Goal: Task Accomplishment & Management: Use online tool/utility

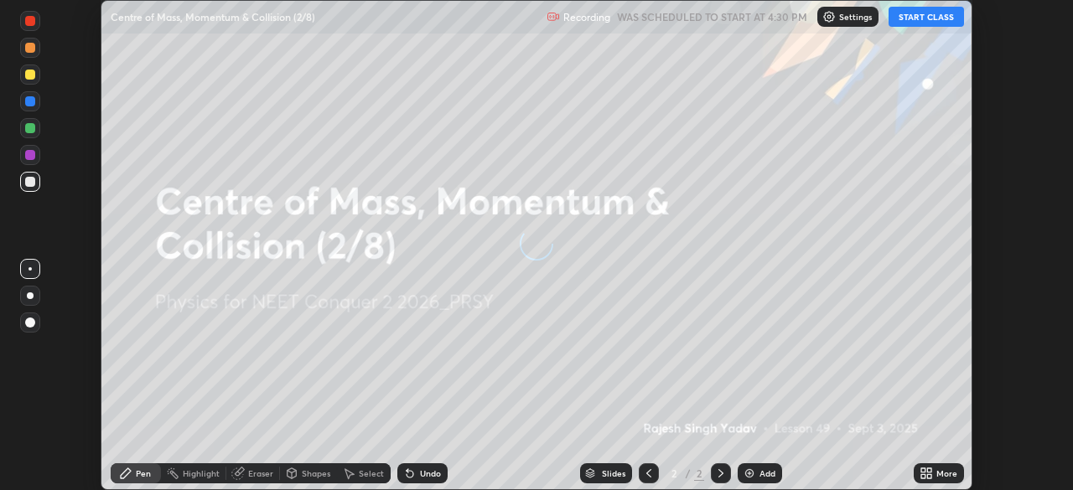
scroll to position [490, 1072]
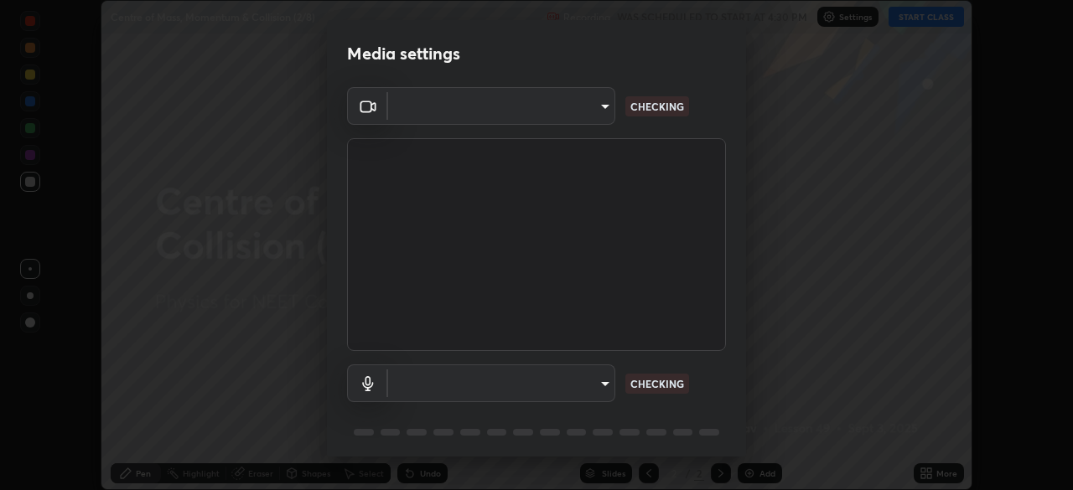
type input "ad6597066c7fc2f7d8a9df135791801f2c5e1b342417c3fbae4c684dc851fcd2"
click at [554, 379] on body "Erase all Centre of Mass, Momentum & Collision (2/8) Recording WAS SCHEDULED TO…" at bounding box center [536, 245] width 1073 height 490
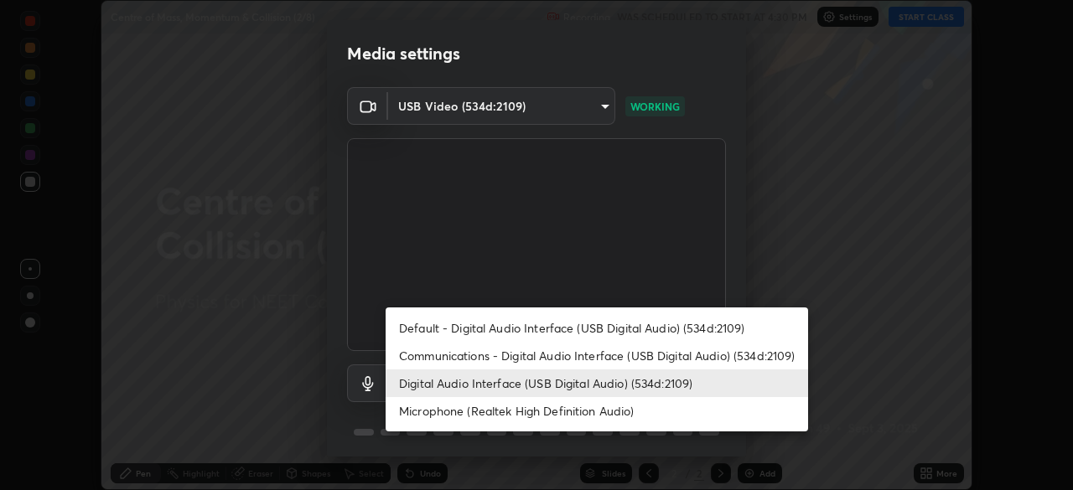
click at [523, 410] on li "Microphone (Realtek High Definition Audio)" at bounding box center [596, 411] width 422 height 28
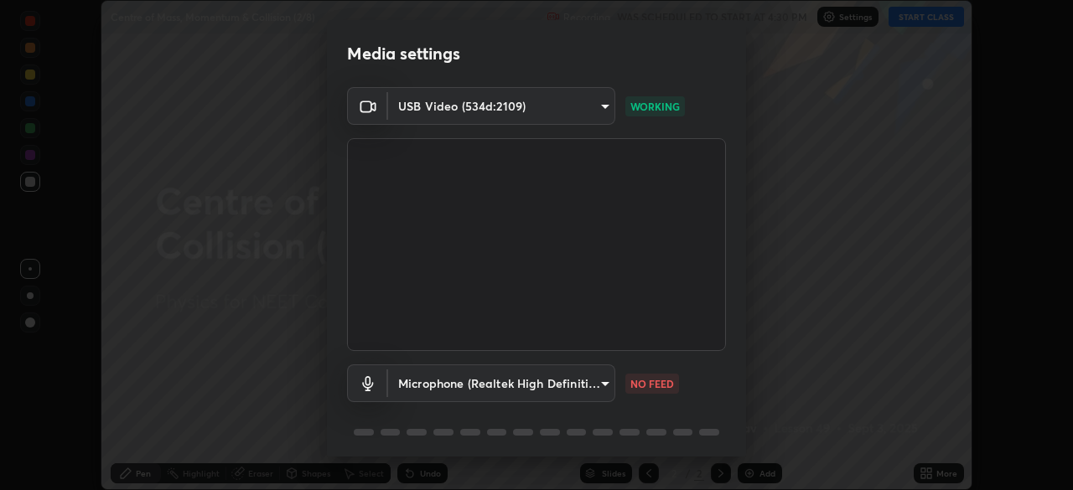
click at [519, 382] on body "Erase all Centre of Mass, Momentum & Collision (2/8) Recording WAS SCHEDULED TO…" at bounding box center [536, 245] width 1073 height 490
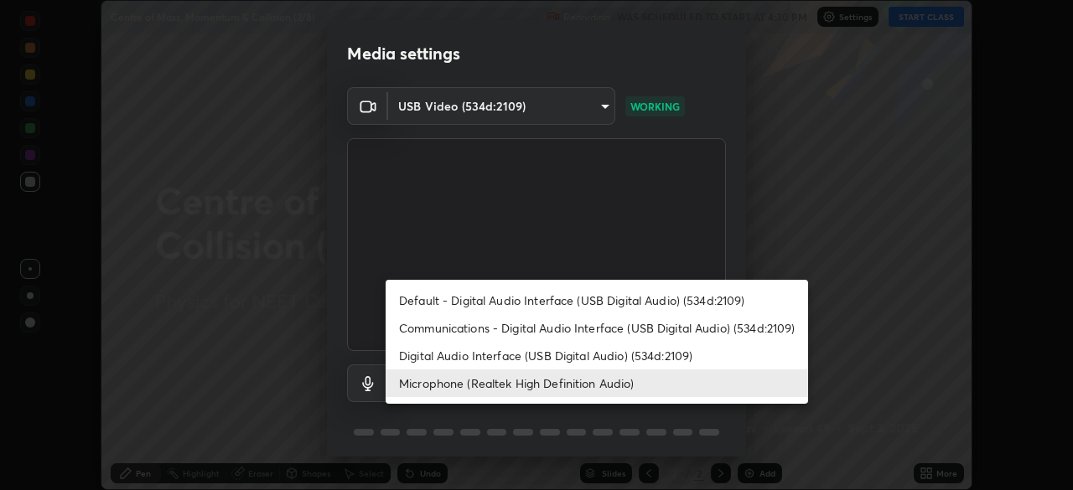
click at [515, 354] on li "Digital Audio Interface (USB Digital Audio) (534d:2109)" at bounding box center [596, 356] width 422 height 28
type input "6c5f27f7fd62254699a83ab764337deb6757b351bfc8fa0988cc7da684c50376"
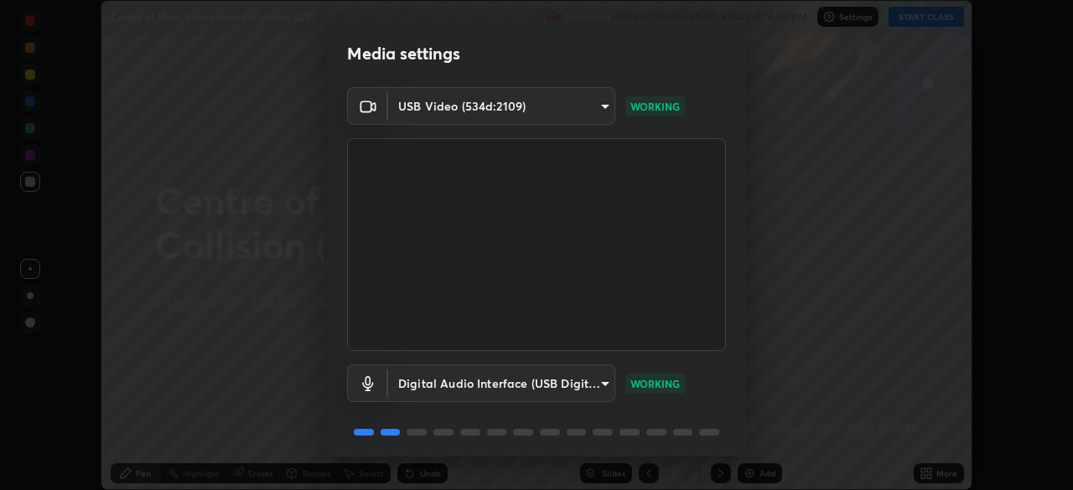
scroll to position [59, 0]
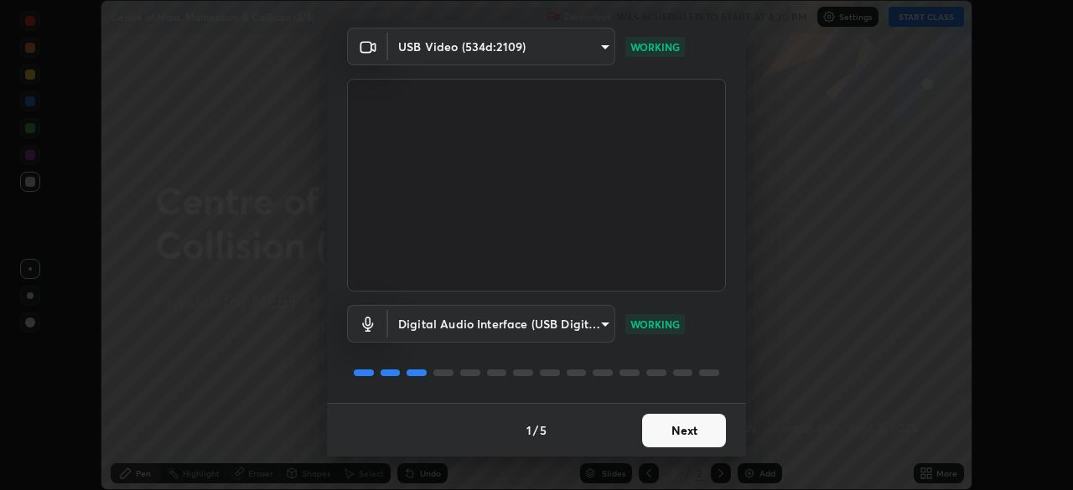
click at [689, 429] on button "Next" at bounding box center [684, 431] width 84 height 34
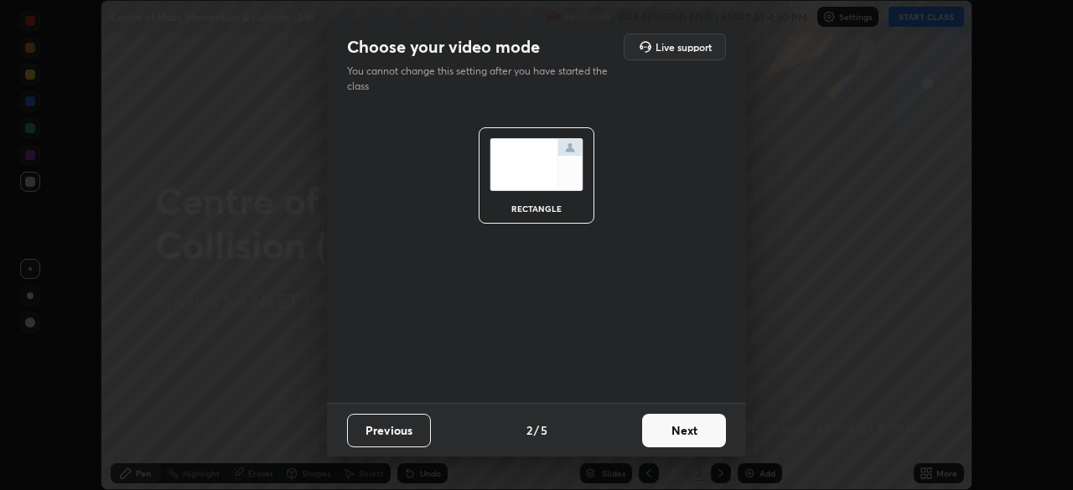
click at [685, 426] on button "Next" at bounding box center [684, 431] width 84 height 34
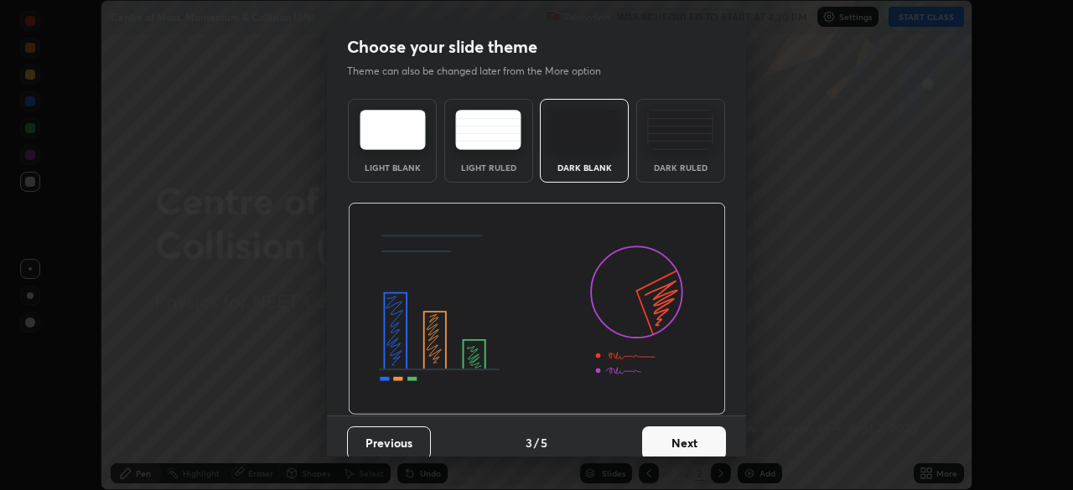
click at [686, 138] on img at bounding box center [680, 130] width 66 height 40
click at [690, 432] on button "Next" at bounding box center [684, 443] width 84 height 34
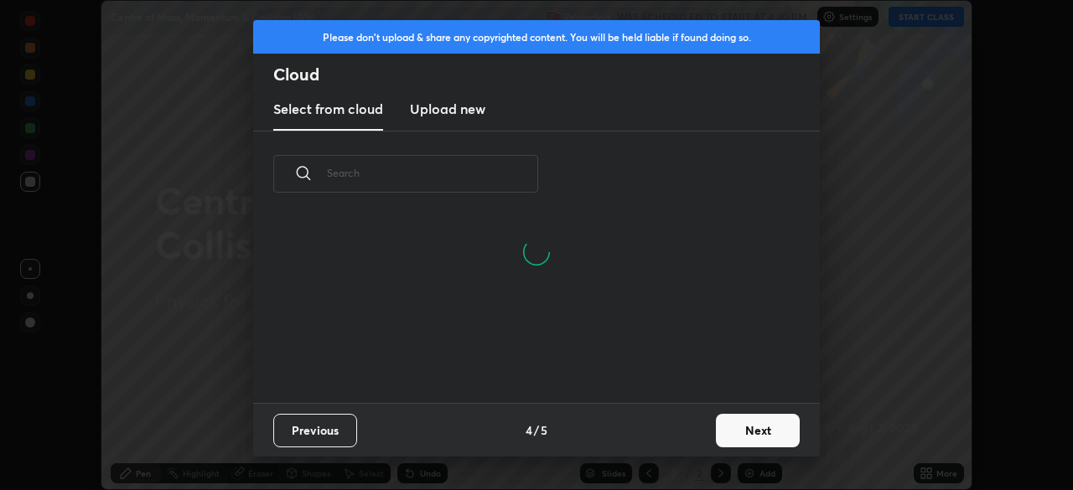
scroll to position [106, 538]
click at [457, 108] on h3 "Upload new" at bounding box center [447, 109] width 75 height 20
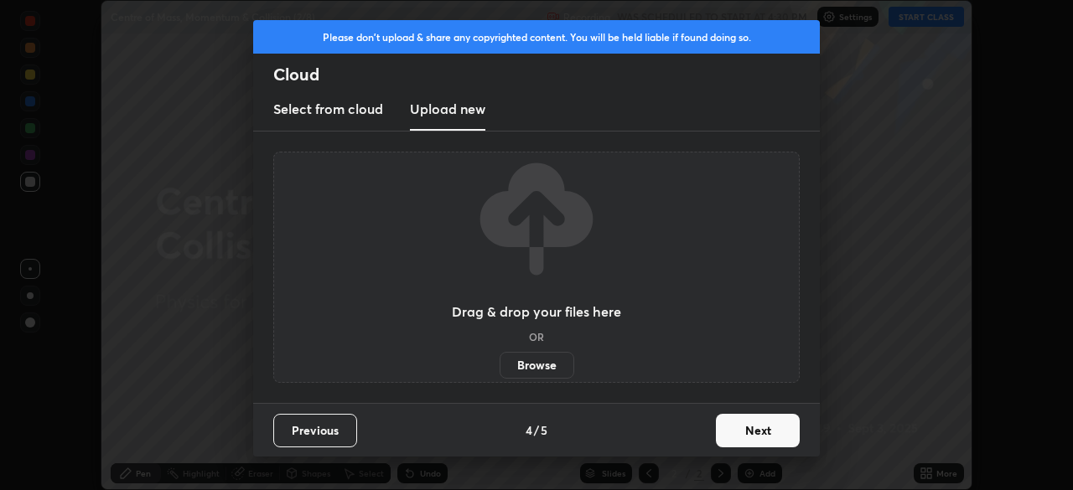
click at [519, 366] on label "Browse" at bounding box center [536, 365] width 75 height 27
click at [499, 366] on input "Browse" at bounding box center [499, 365] width 0 height 27
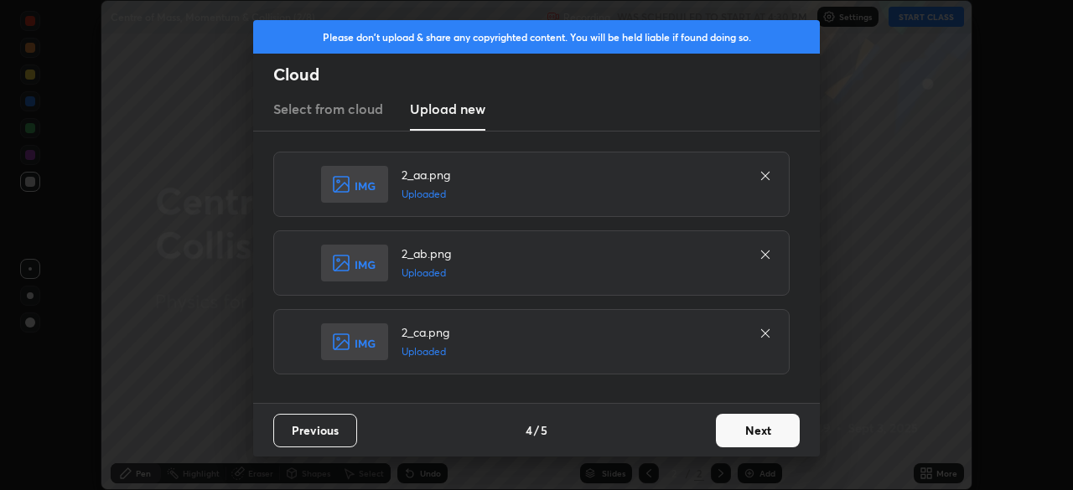
click at [757, 432] on button "Next" at bounding box center [758, 431] width 84 height 34
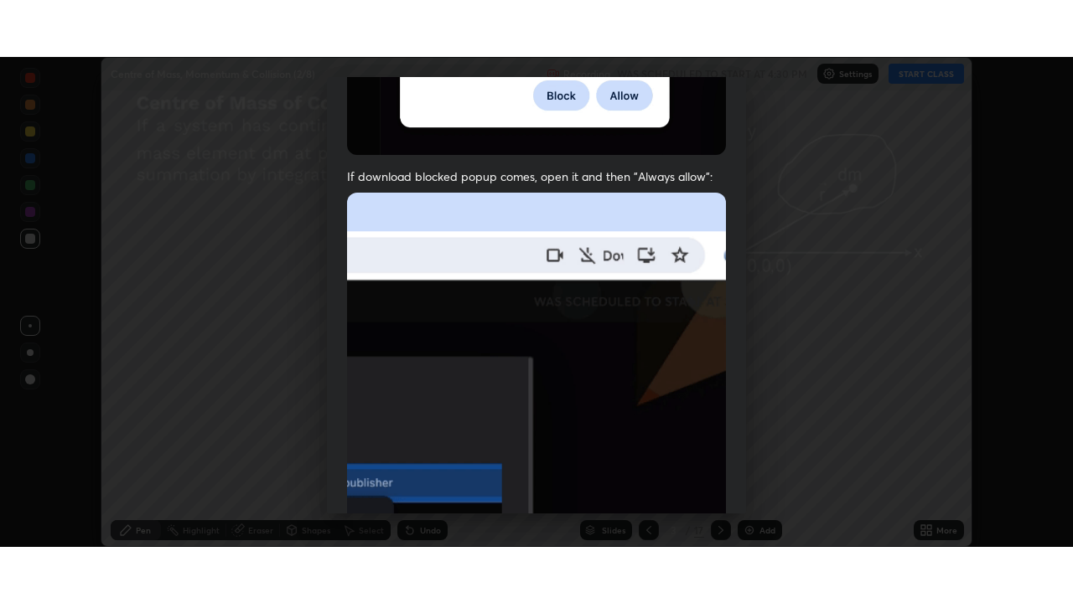
scroll to position [401, 0]
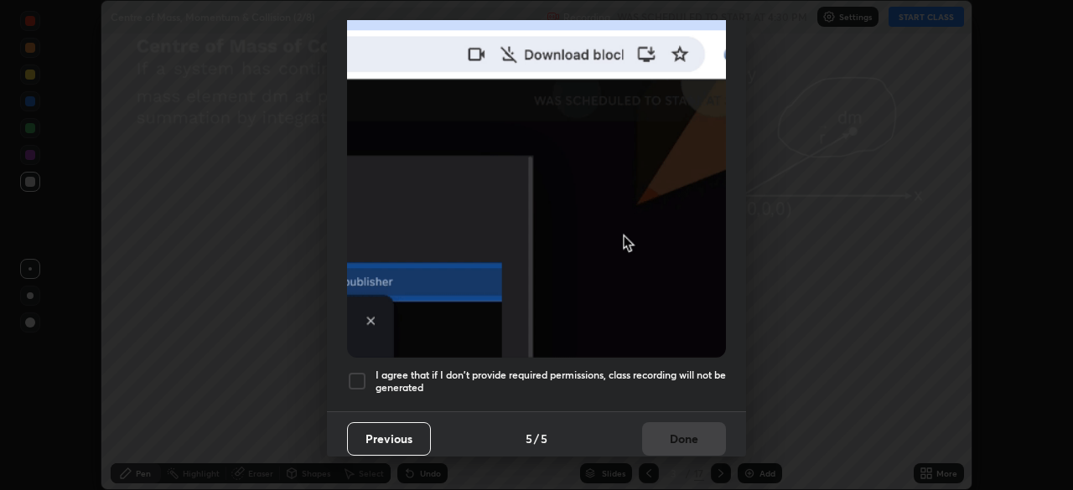
click at [359, 371] on div at bounding box center [357, 381] width 20 height 20
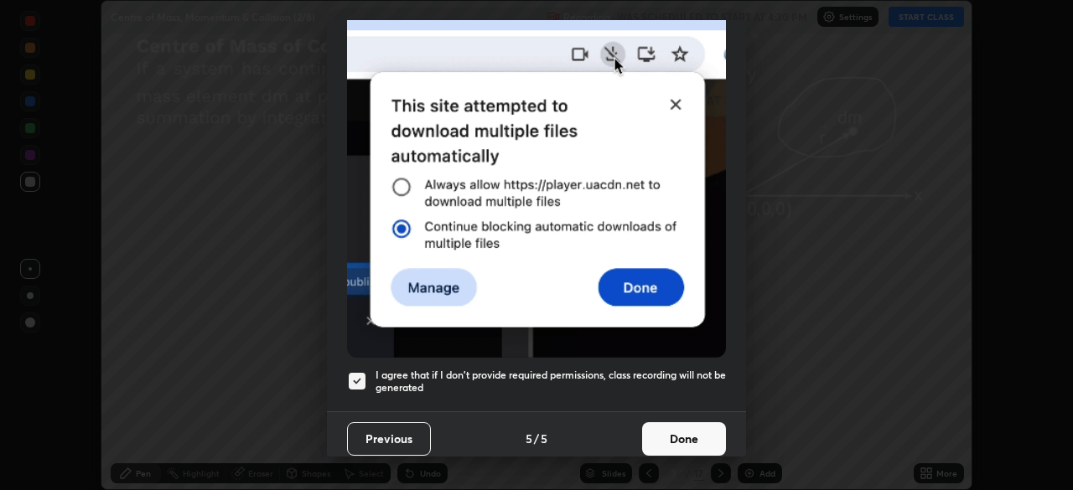
click at [660, 428] on button "Done" at bounding box center [684, 439] width 84 height 34
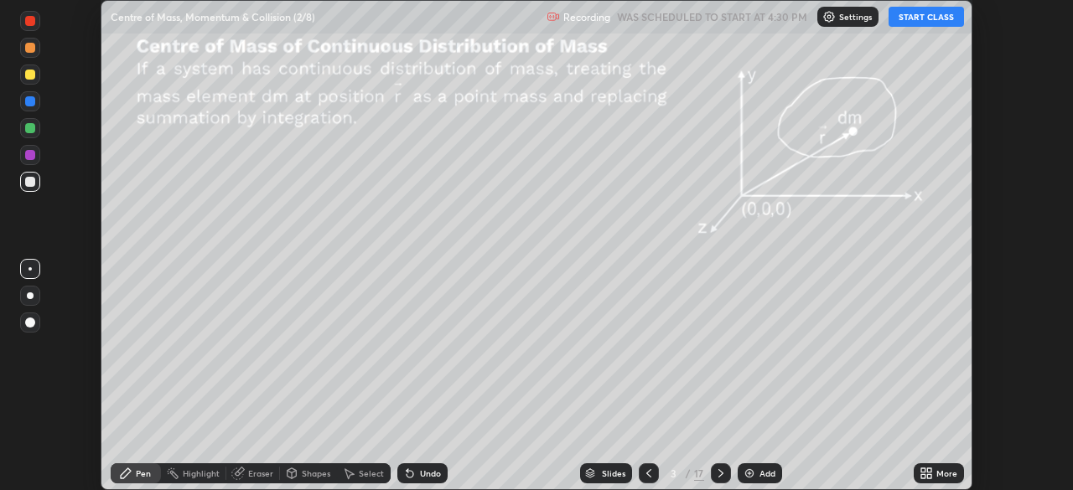
click at [937, 472] on div "More" at bounding box center [946, 473] width 21 height 8
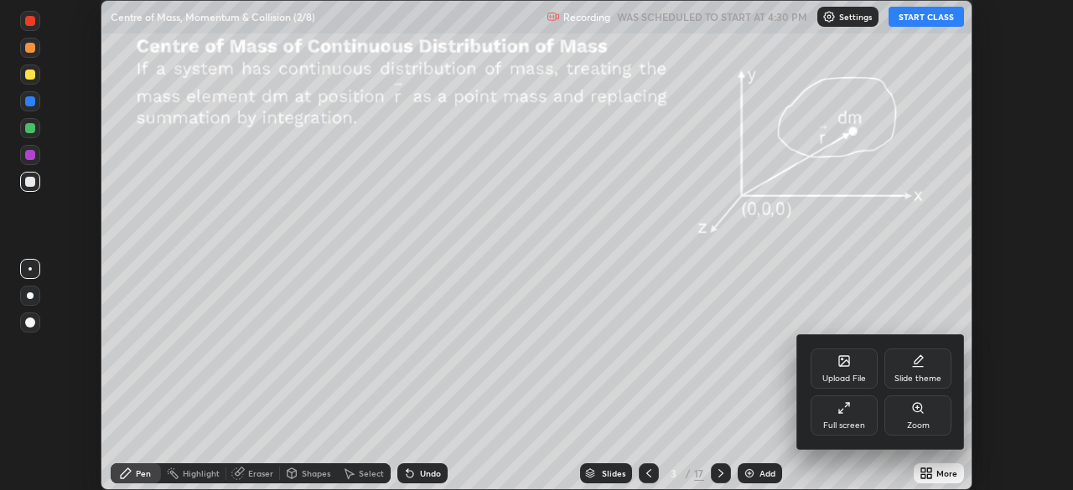
click at [854, 411] on div "Full screen" at bounding box center [843, 415] width 67 height 40
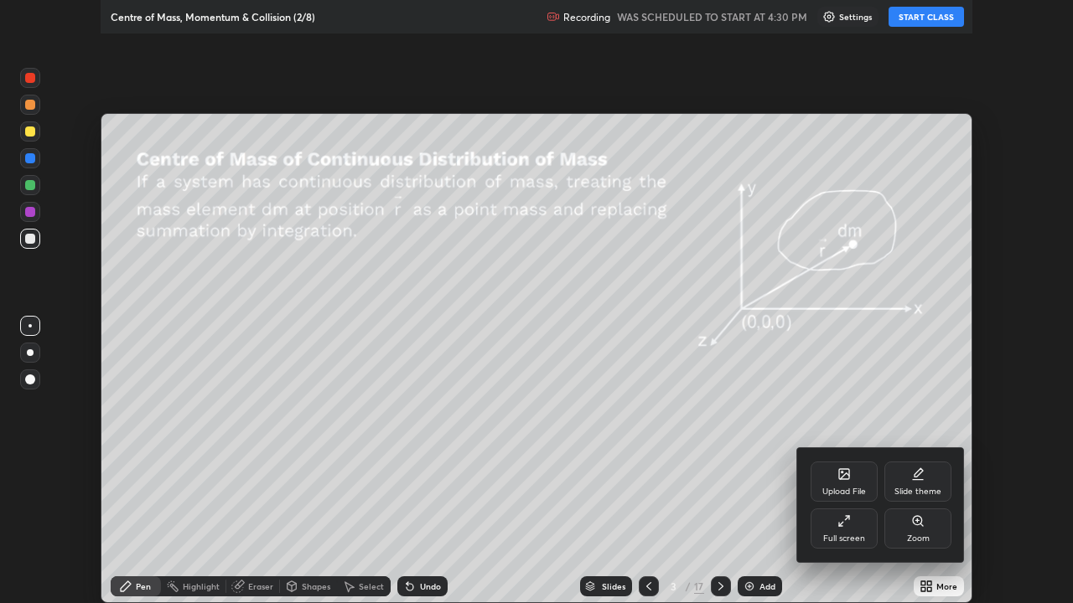
scroll to position [603, 1073]
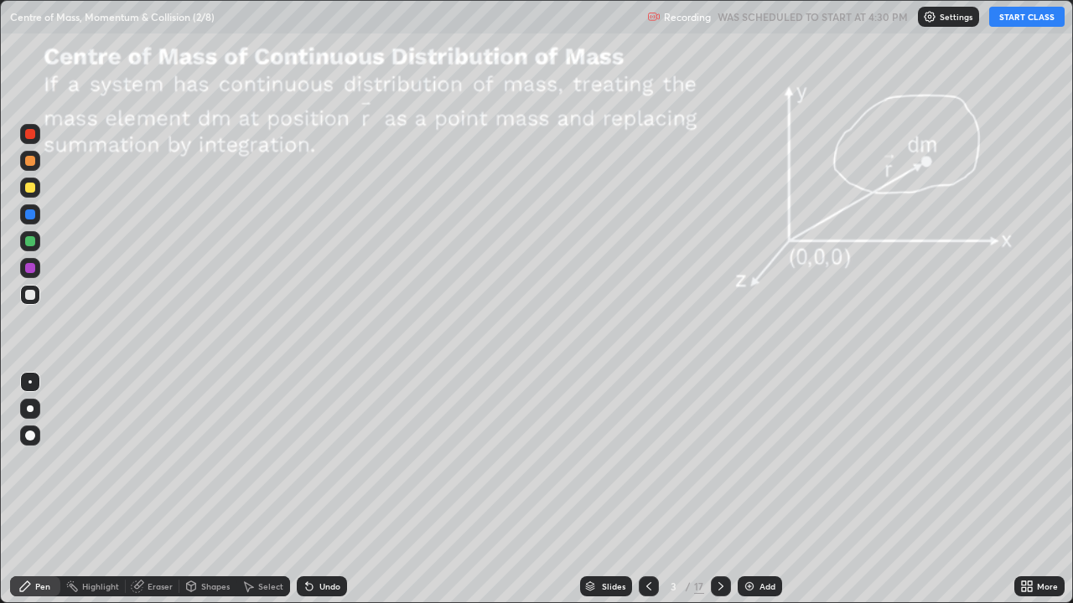
click at [649, 489] on icon at bounding box center [648, 586] width 13 height 13
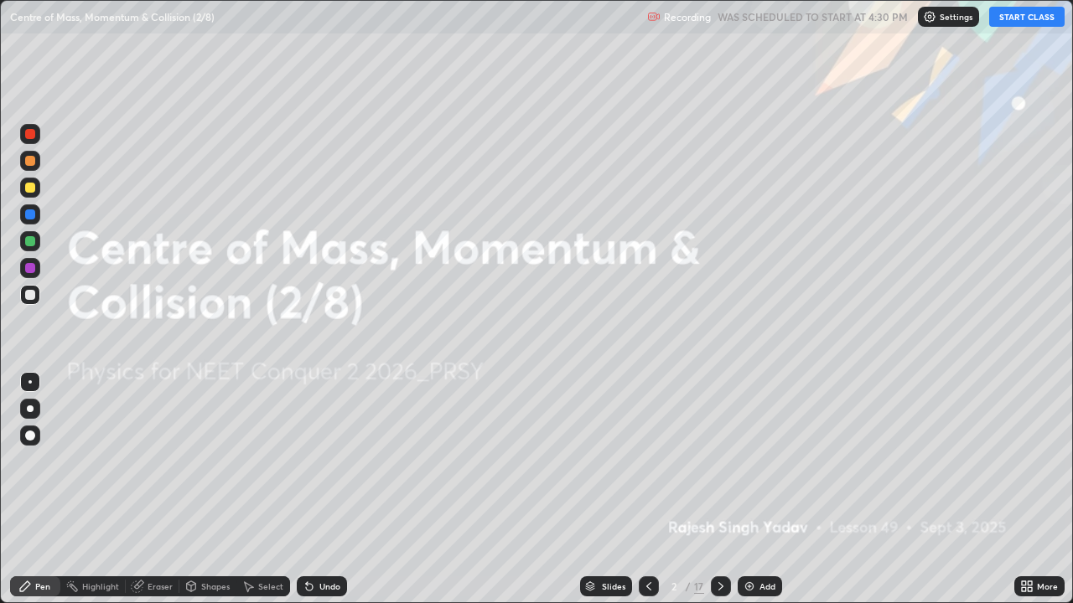
click at [1017, 21] on button "START CLASS" at bounding box center [1026, 17] width 75 height 20
click at [759, 489] on div "Add" at bounding box center [767, 586] width 16 height 8
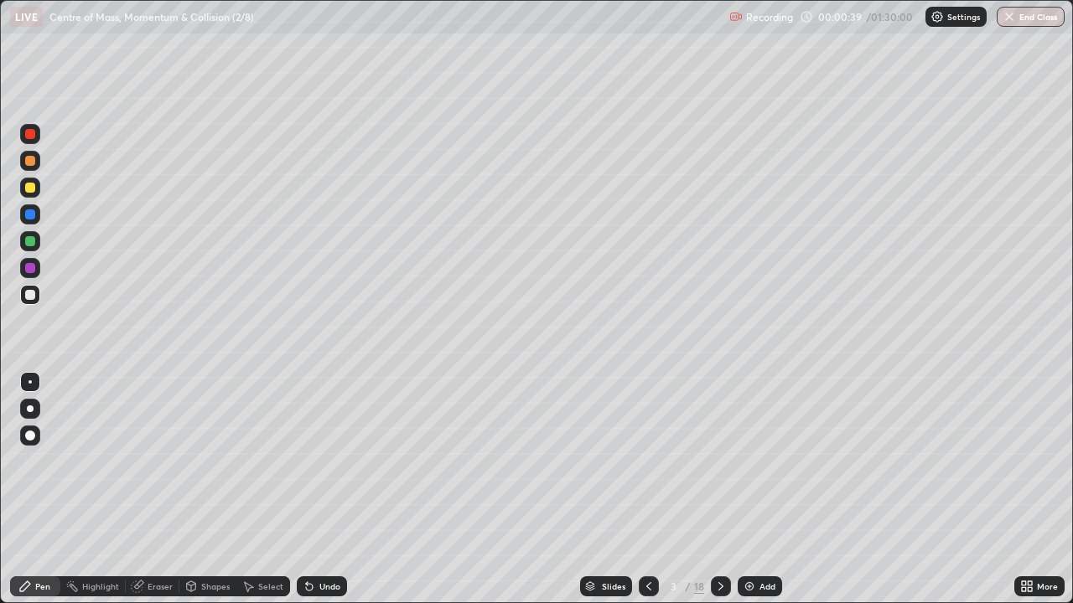
click at [30, 409] on div at bounding box center [30, 409] width 7 height 7
click at [30, 162] on div at bounding box center [30, 161] width 10 height 10
click at [32, 189] on div at bounding box center [30, 188] width 10 height 10
click at [324, 489] on div "Undo" at bounding box center [329, 586] width 21 height 8
click at [327, 489] on div "Undo" at bounding box center [329, 586] width 21 height 8
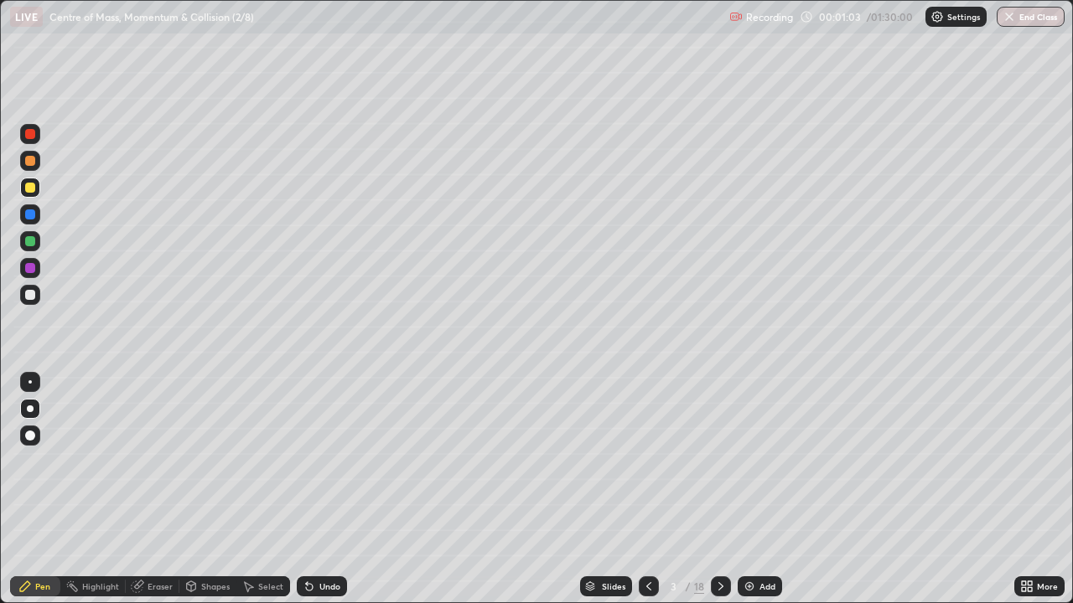
click at [327, 489] on div "Undo" at bounding box center [329, 586] width 21 height 8
click at [328, 489] on div "Undo" at bounding box center [329, 586] width 21 height 8
click at [34, 292] on div at bounding box center [30, 295] width 10 height 10
click at [755, 489] on div "Add" at bounding box center [759, 586] width 44 height 20
click at [29, 189] on div at bounding box center [30, 188] width 10 height 10
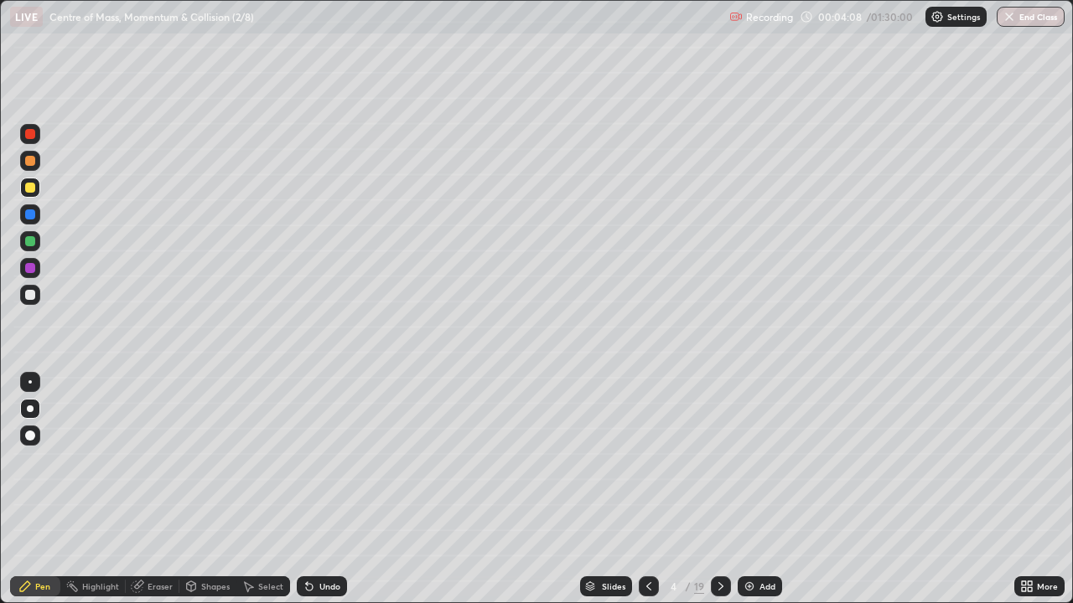
click at [28, 297] on div at bounding box center [30, 295] width 10 height 10
click at [31, 188] on div at bounding box center [30, 188] width 10 height 10
click at [315, 489] on div "Undo" at bounding box center [322, 586] width 50 height 20
click at [32, 297] on div at bounding box center [30, 295] width 10 height 10
click at [718, 489] on icon at bounding box center [720, 586] width 5 height 8
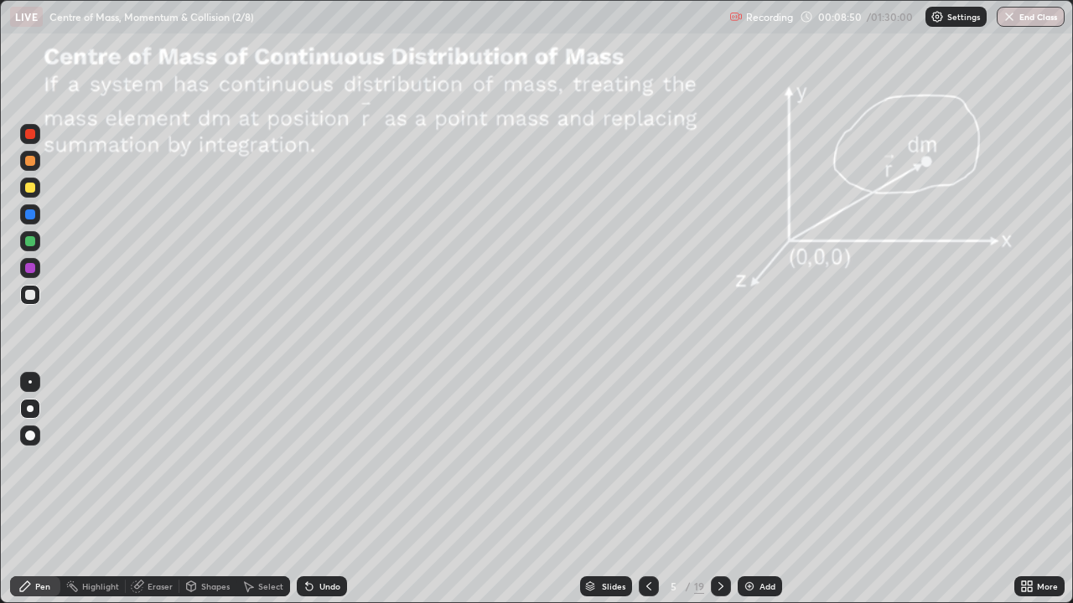
click at [211, 489] on div "Shapes" at bounding box center [215, 586] width 28 height 8
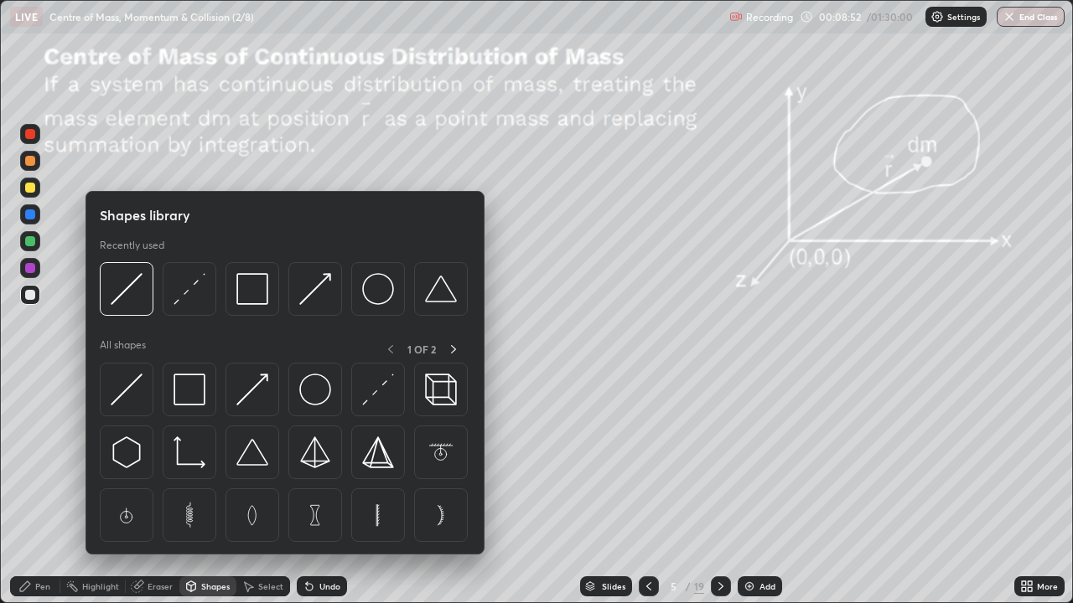
click at [32, 292] on div at bounding box center [30, 295] width 10 height 10
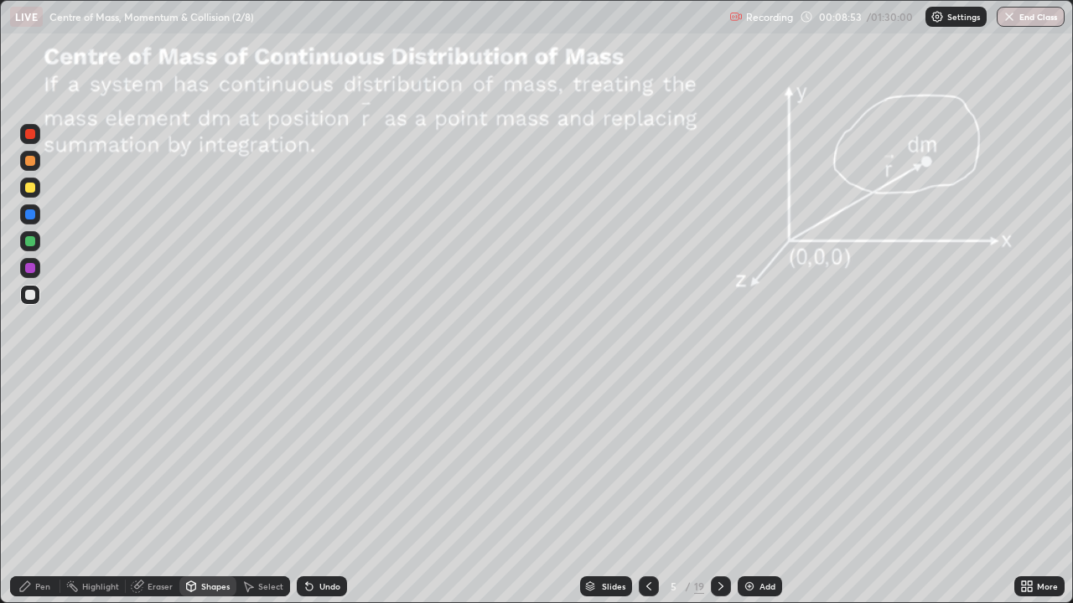
click at [39, 489] on div "Pen" at bounding box center [35, 586] width 50 height 20
click at [30, 163] on div at bounding box center [30, 161] width 10 height 10
click at [212, 489] on div "Shapes" at bounding box center [215, 586] width 28 height 8
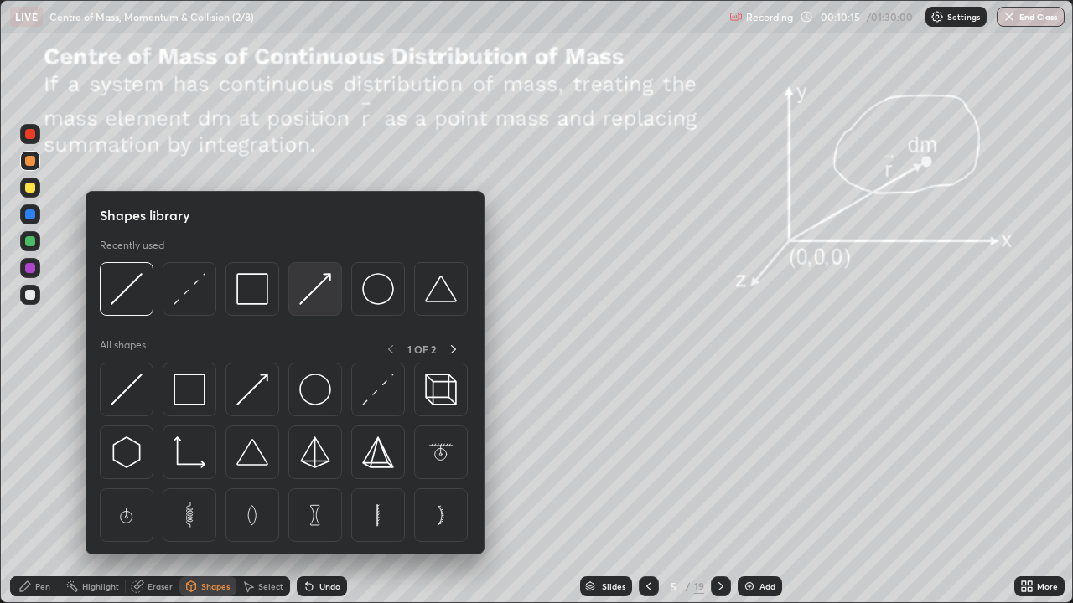
click at [308, 299] on img at bounding box center [315, 289] width 32 height 32
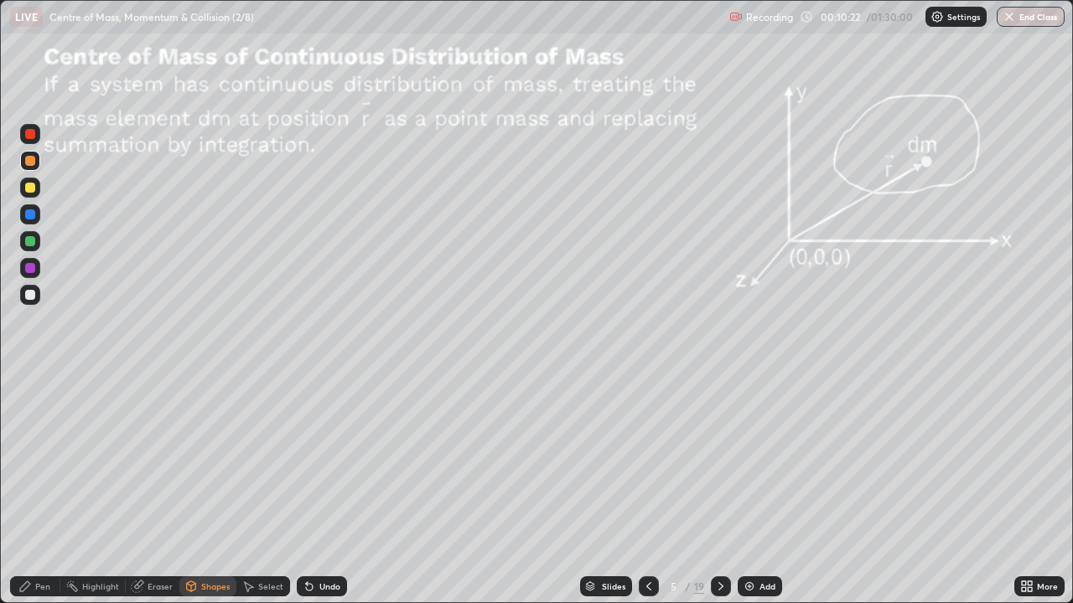
click at [28, 188] on div at bounding box center [30, 188] width 10 height 10
click at [44, 489] on div "Pen" at bounding box center [42, 586] width 15 height 8
click at [36, 292] on div at bounding box center [30, 295] width 20 height 20
click at [765, 489] on div "Add" at bounding box center [767, 586] width 16 height 8
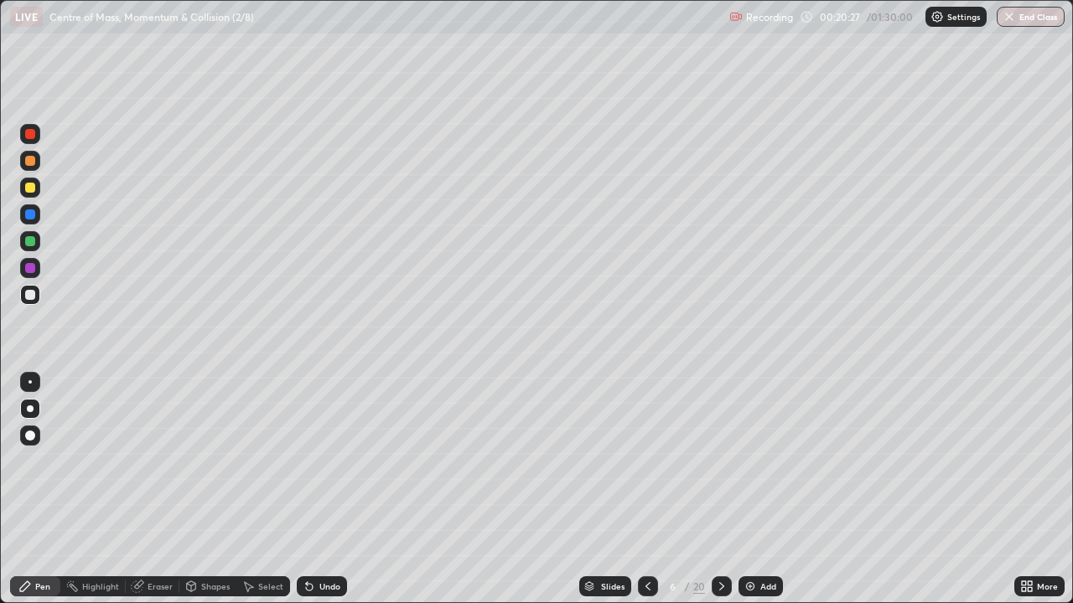
click at [211, 489] on div "Shapes" at bounding box center [215, 586] width 28 height 8
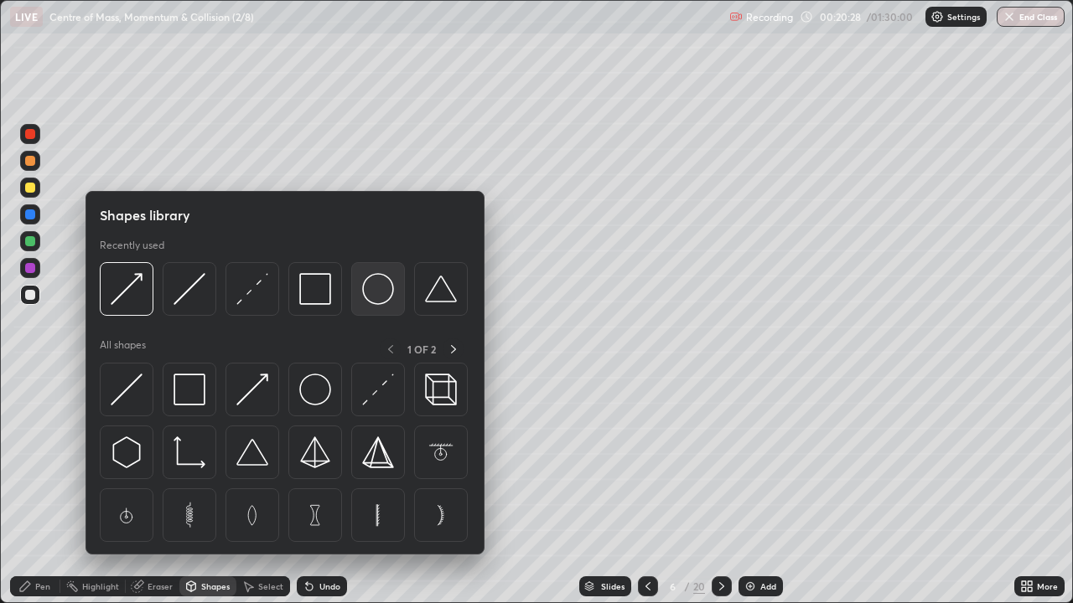
click at [385, 294] on img at bounding box center [378, 289] width 32 height 32
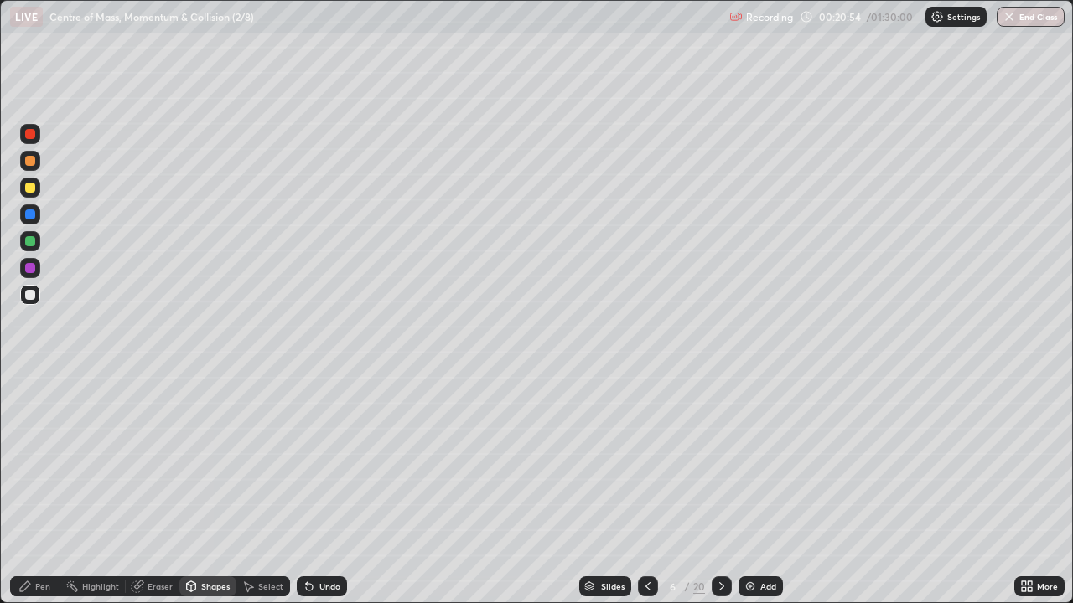
click at [262, 489] on div "Select" at bounding box center [270, 586] width 25 height 8
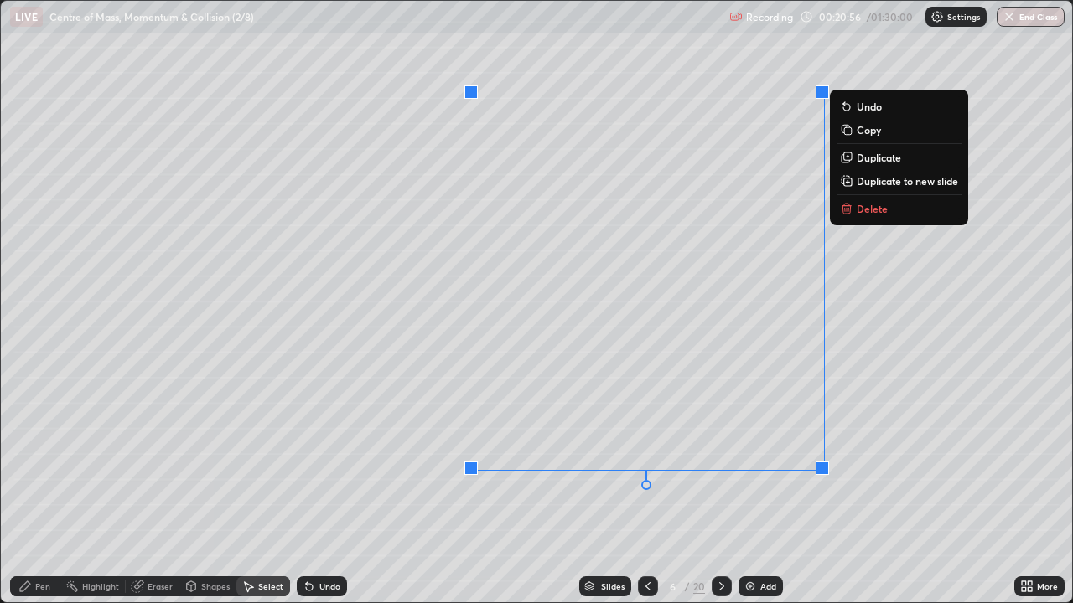
click at [868, 158] on p "Duplicate" at bounding box center [878, 157] width 44 height 13
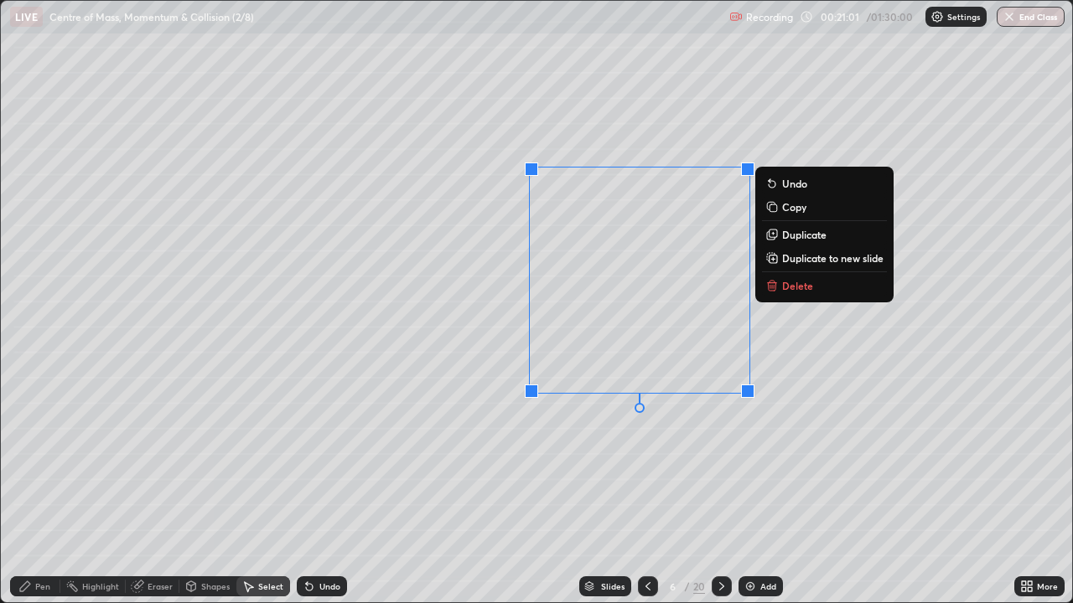
click at [787, 236] on p "Duplicate" at bounding box center [804, 234] width 44 height 13
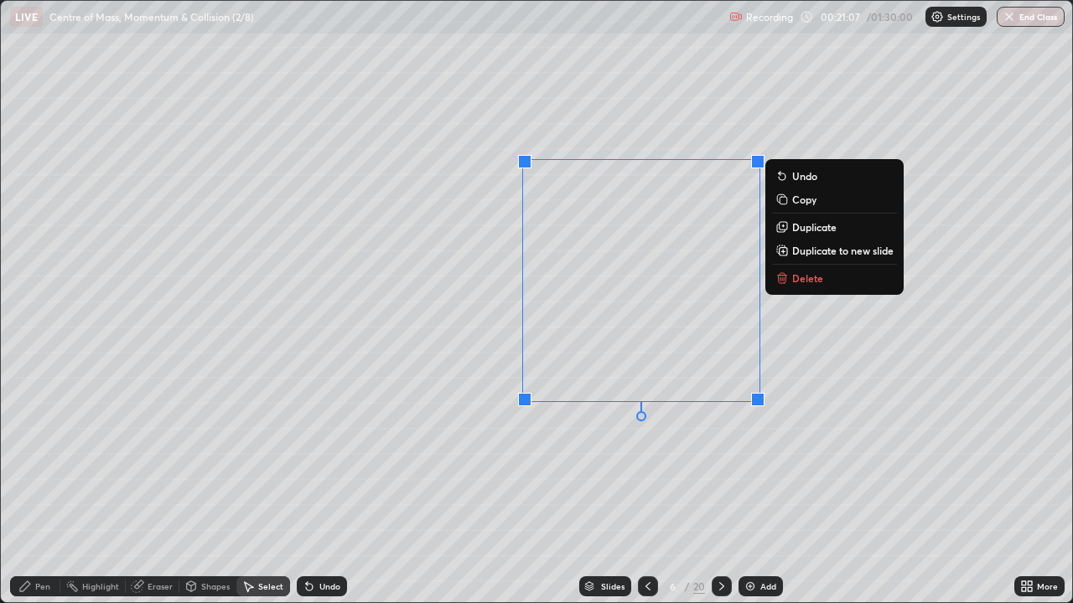
click at [432, 327] on div "0 ° Undo Copy Duplicate Duplicate to new slide Delete" at bounding box center [536, 302] width 1071 height 602
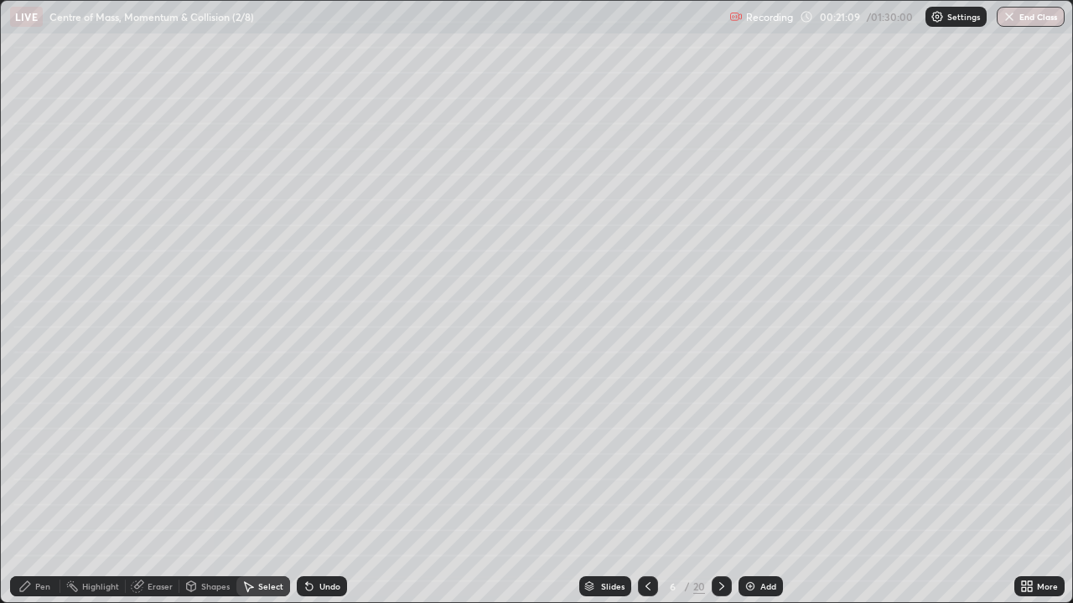
click at [201, 489] on div "Shapes" at bounding box center [215, 586] width 28 height 8
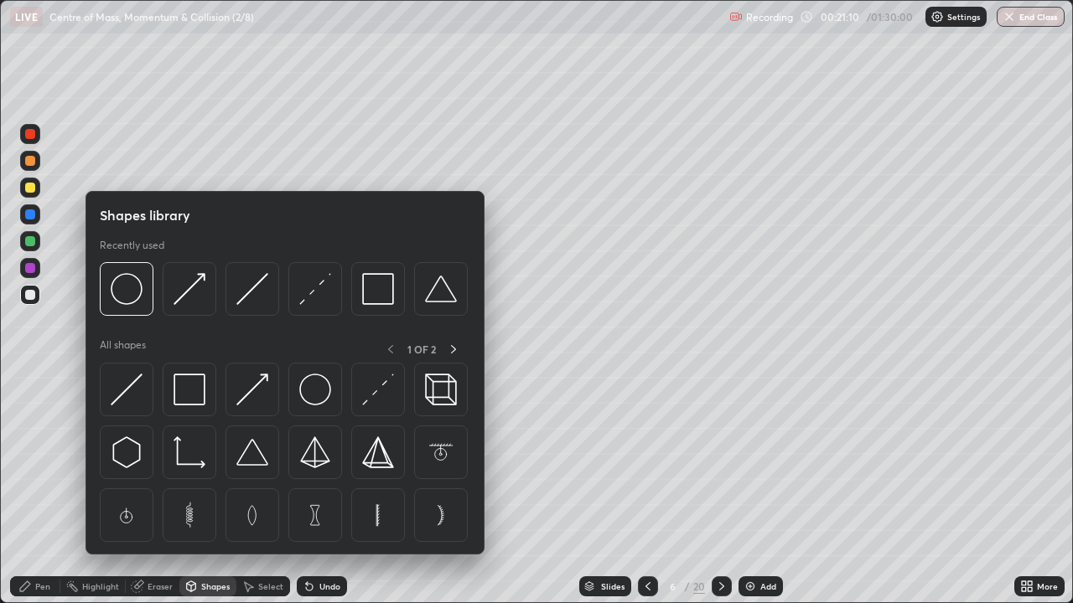
click at [42, 489] on div "Pen" at bounding box center [42, 586] width 15 height 8
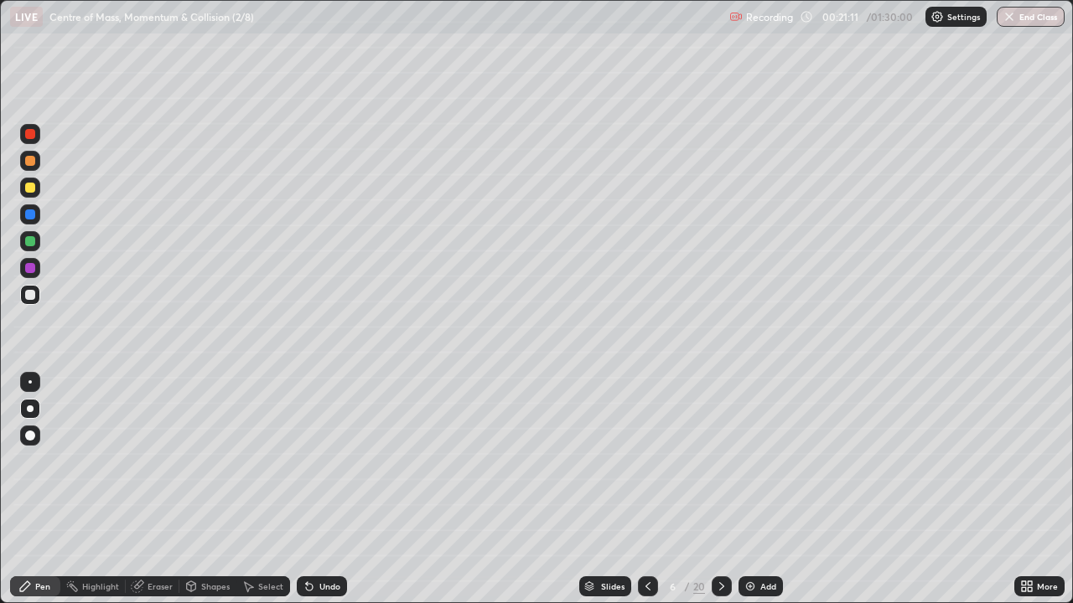
click at [31, 190] on div at bounding box center [30, 188] width 10 height 10
click at [212, 489] on div "Shapes" at bounding box center [215, 586] width 28 height 8
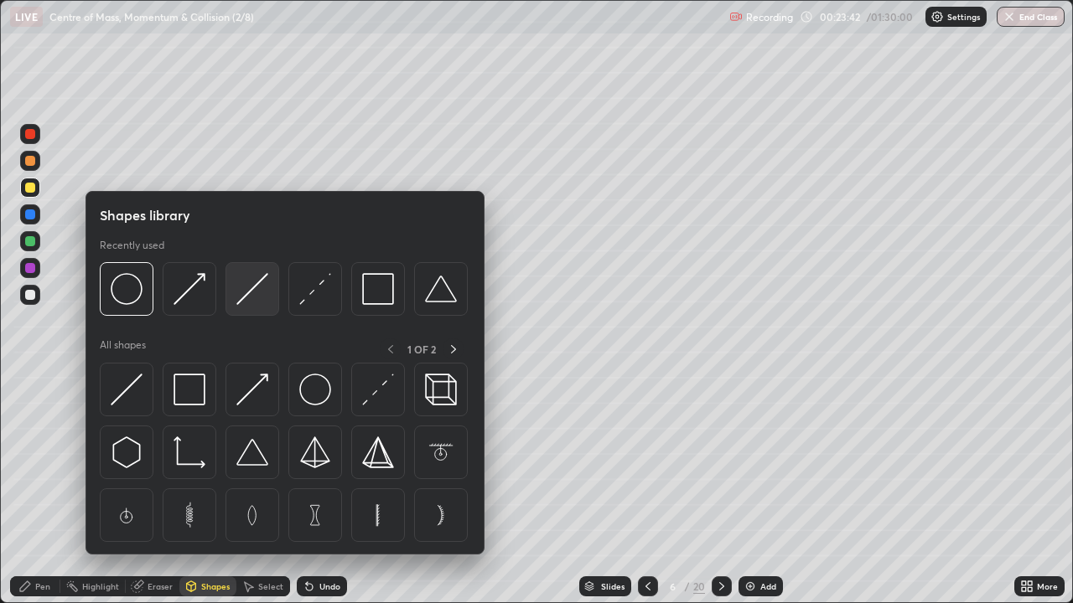
click at [245, 297] on img at bounding box center [252, 289] width 32 height 32
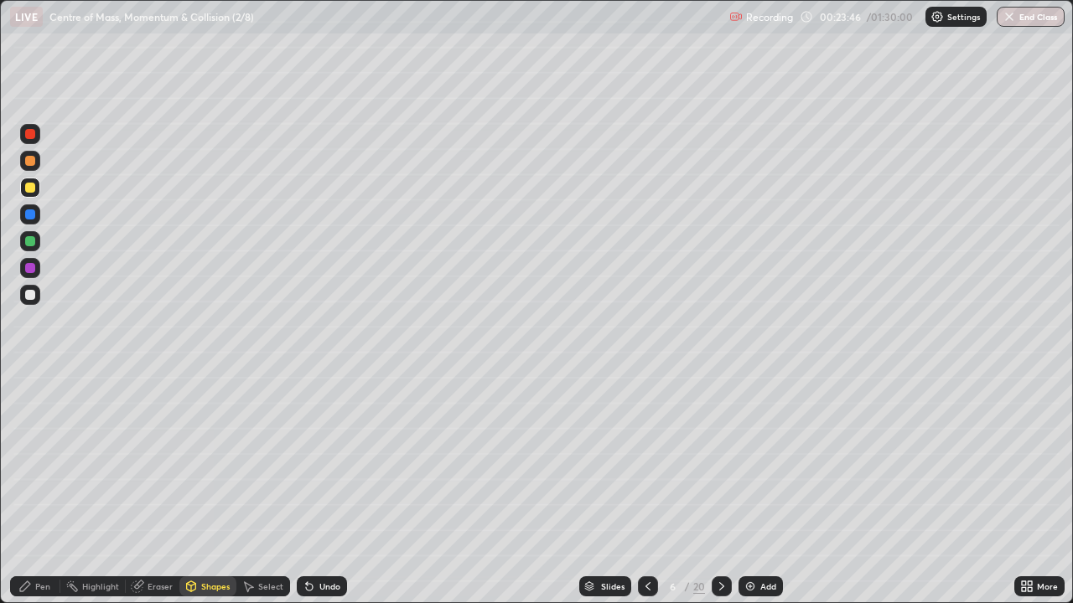
click at [32, 294] on div at bounding box center [30, 295] width 10 height 10
click at [35, 489] on div "Pen" at bounding box center [42, 586] width 15 height 8
click at [755, 489] on div "Add" at bounding box center [760, 586] width 44 height 20
click at [320, 489] on div "Undo" at bounding box center [329, 586] width 21 height 8
click at [323, 489] on div "Undo" at bounding box center [322, 586] width 50 height 20
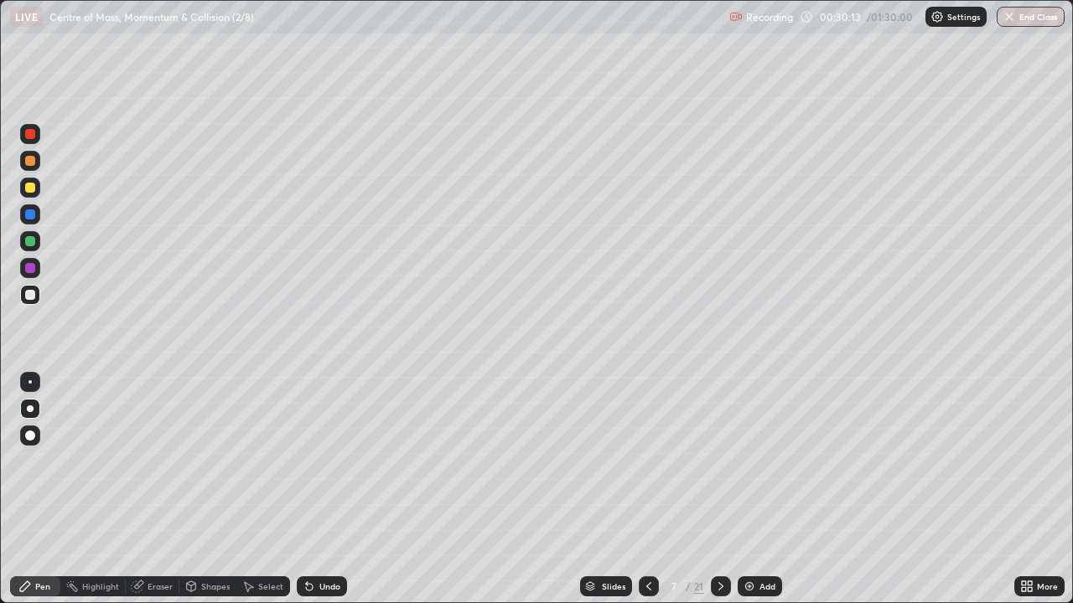
click at [323, 489] on div "Undo" at bounding box center [322, 586] width 50 height 20
click at [210, 489] on div "Shapes" at bounding box center [215, 586] width 28 height 8
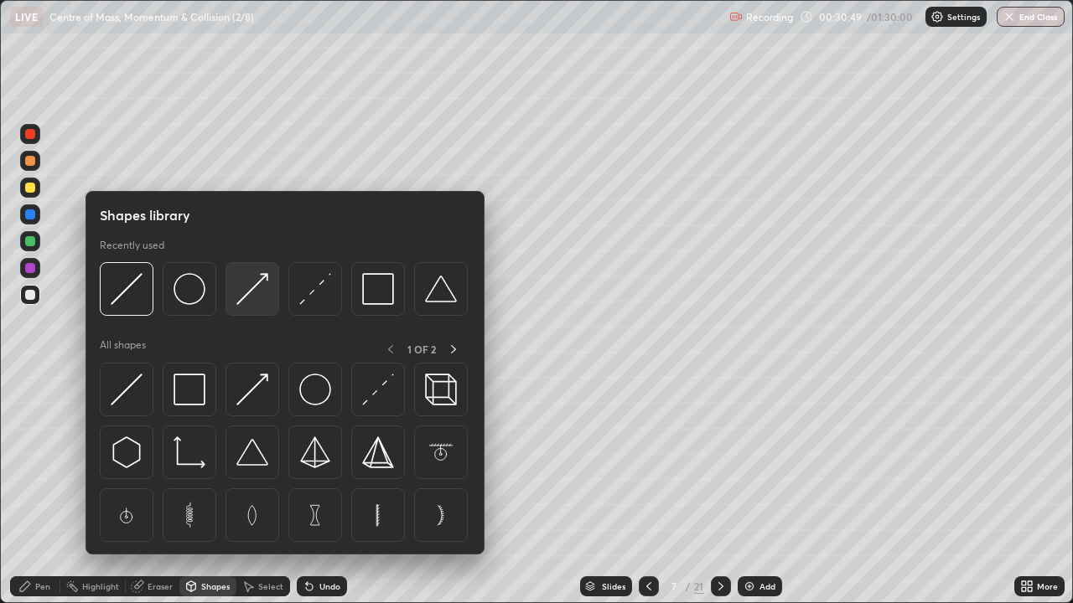
click at [249, 294] on img at bounding box center [252, 289] width 32 height 32
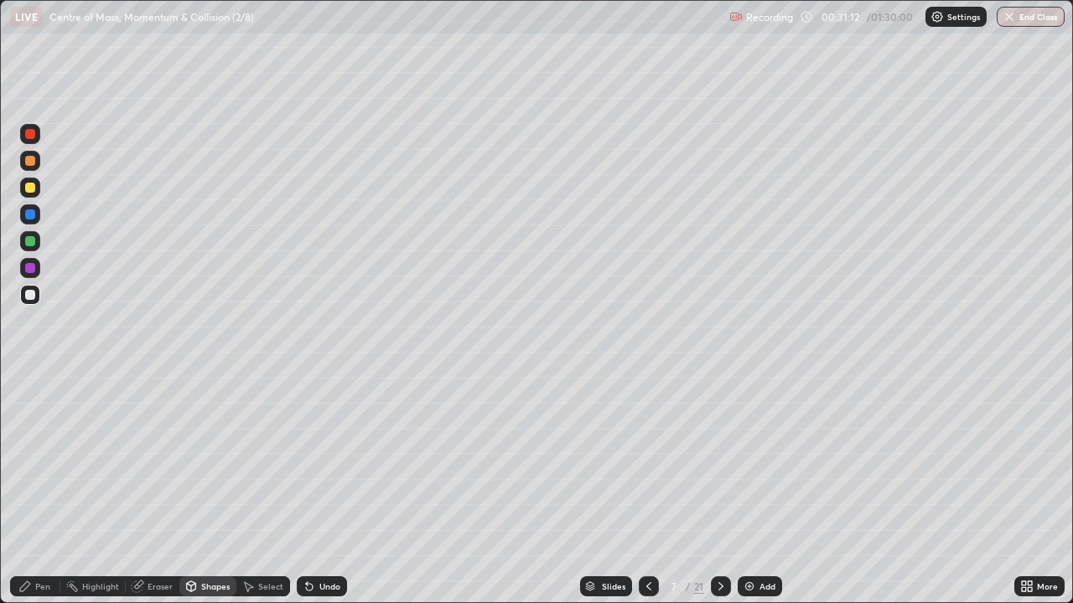
click at [34, 188] on div at bounding box center [30, 188] width 10 height 10
click at [204, 489] on div "Shapes" at bounding box center [215, 586] width 28 height 8
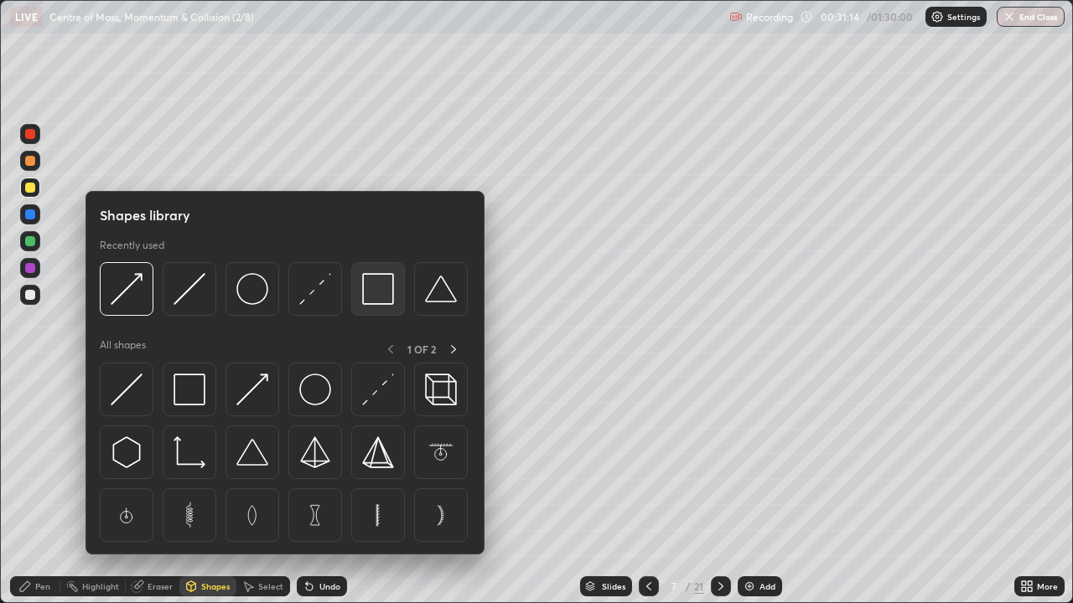
click at [359, 300] on div at bounding box center [378, 289] width 54 height 54
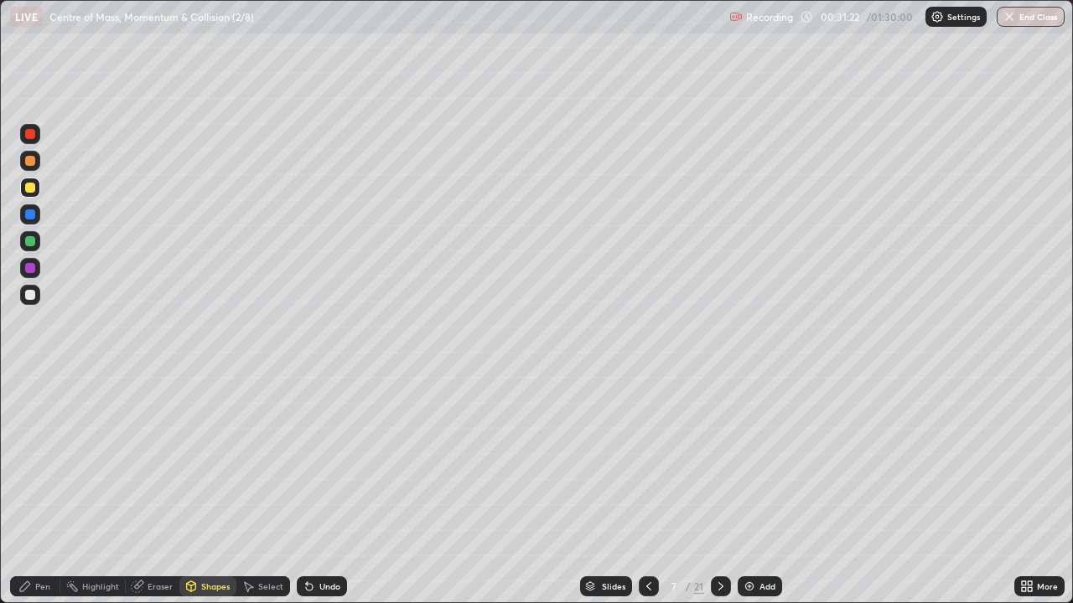
click at [319, 489] on div "Undo" at bounding box center [329, 586] width 21 height 8
click at [36, 489] on div "Pen" at bounding box center [42, 586] width 15 height 8
click at [30, 242] on div at bounding box center [30, 241] width 10 height 10
click at [34, 159] on div at bounding box center [30, 161] width 10 height 10
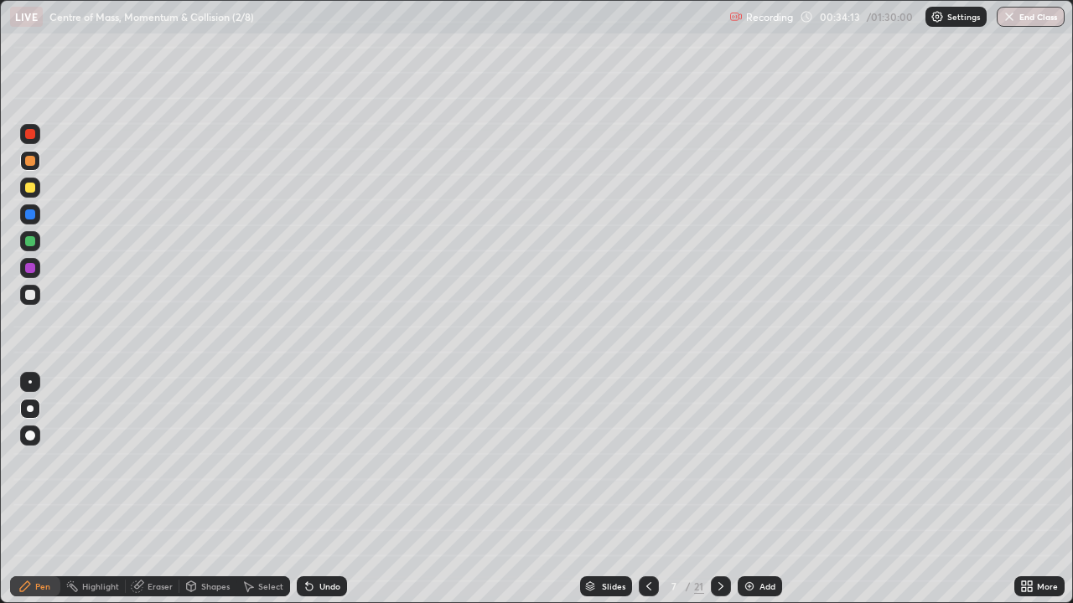
click at [30, 296] on div at bounding box center [30, 295] width 10 height 10
click at [34, 190] on div at bounding box center [30, 188] width 10 height 10
click at [30, 213] on div at bounding box center [30, 214] width 10 height 10
click at [716, 489] on icon at bounding box center [720, 586] width 13 height 13
click at [215, 489] on div "Shapes" at bounding box center [215, 586] width 28 height 8
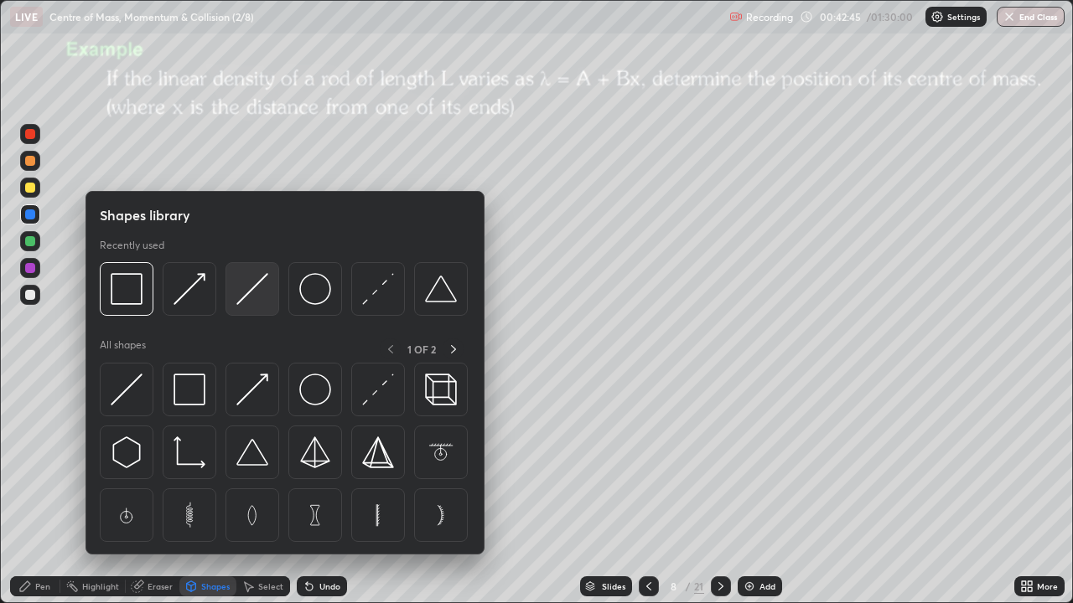
click at [248, 292] on img at bounding box center [252, 289] width 32 height 32
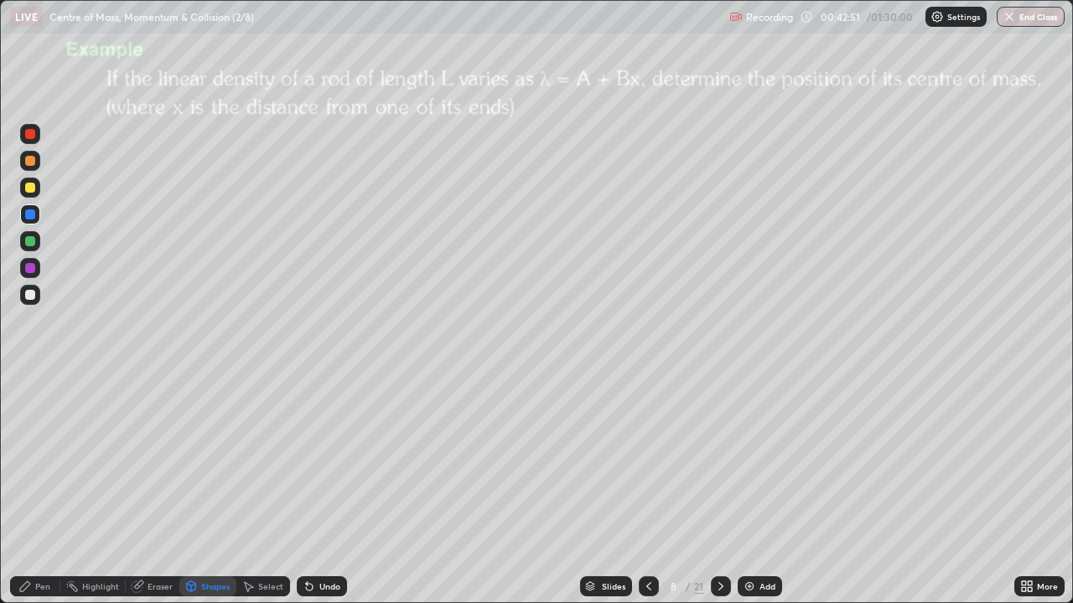
click at [36, 189] on div at bounding box center [30, 188] width 20 height 20
click at [49, 489] on div "Pen" at bounding box center [42, 586] width 15 height 8
click at [34, 292] on div at bounding box center [30, 295] width 10 height 10
click at [32, 238] on div at bounding box center [30, 241] width 10 height 10
click at [539, 489] on div "Slides 8 / 21 Add" at bounding box center [680, 587] width 667 height 34
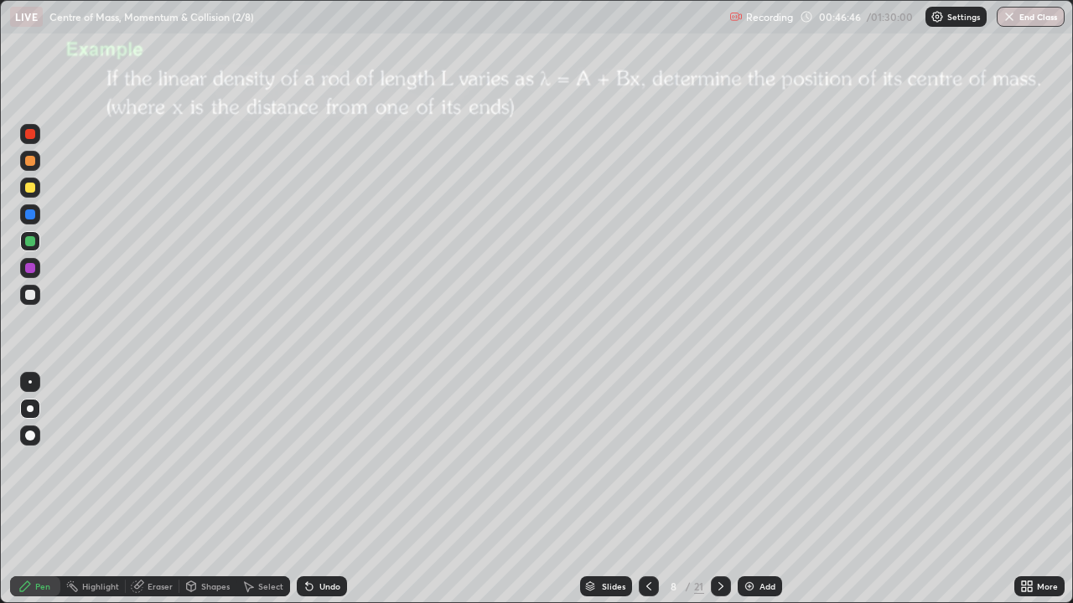
click at [28, 190] on div at bounding box center [30, 188] width 10 height 10
click at [721, 489] on icon at bounding box center [720, 586] width 13 height 13
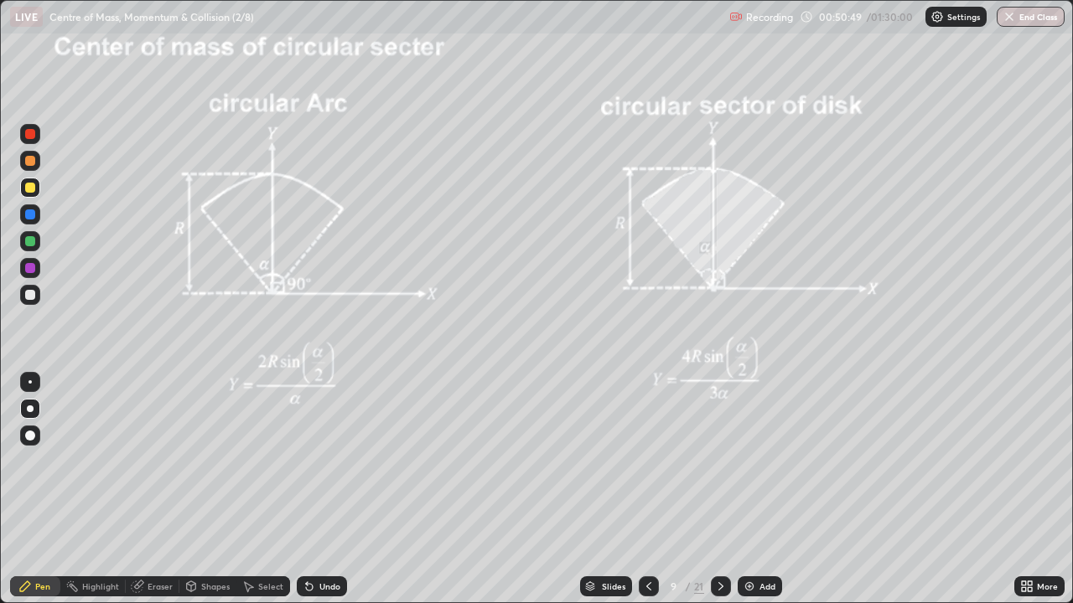
click at [31, 439] on div at bounding box center [30, 436] width 10 height 10
click at [212, 489] on div "Shapes" at bounding box center [215, 586] width 28 height 8
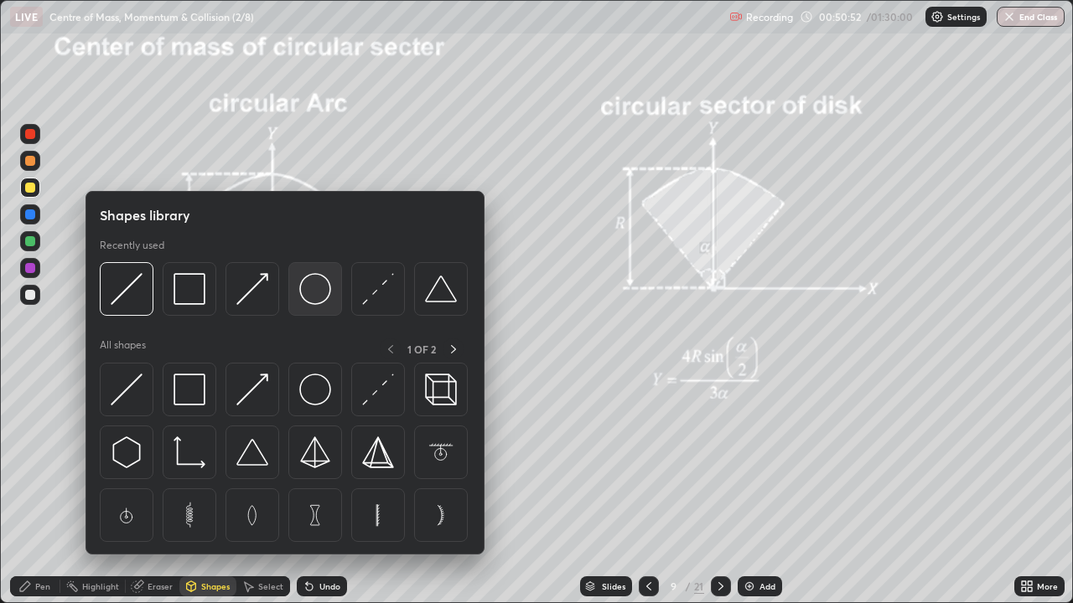
click at [305, 292] on img at bounding box center [315, 289] width 32 height 32
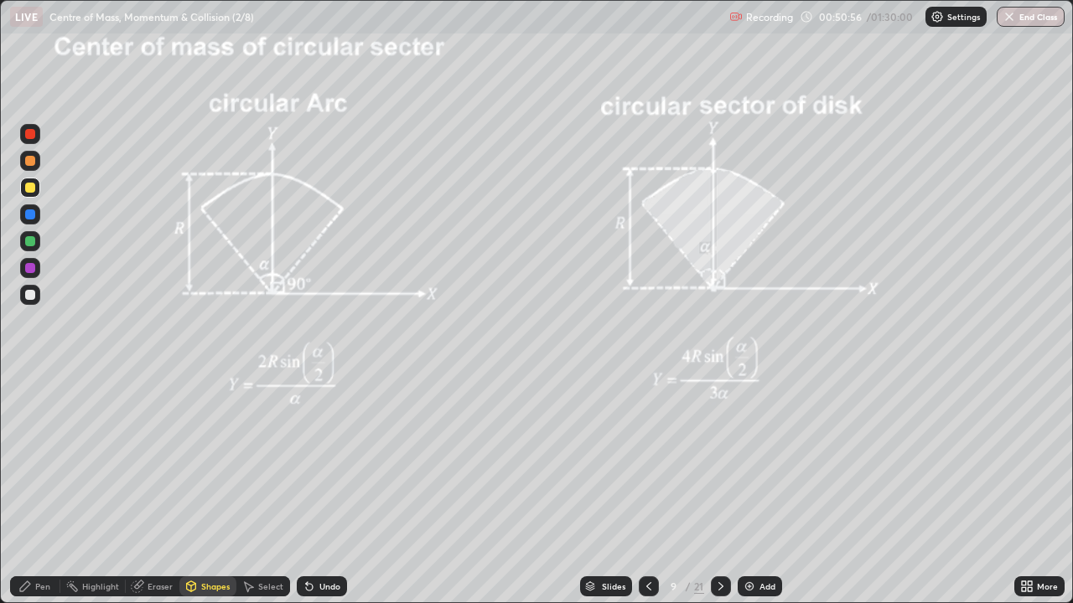
click at [262, 489] on div "Select" at bounding box center [263, 586] width 54 height 20
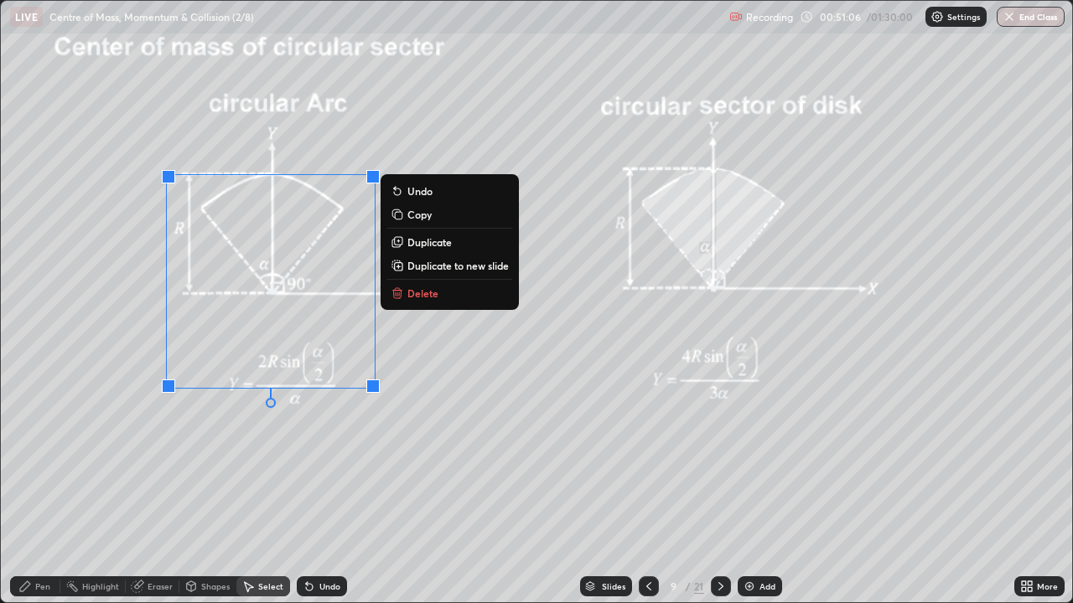
click at [39, 489] on div "Pen" at bounding box center [35, 586] width 50 height 20
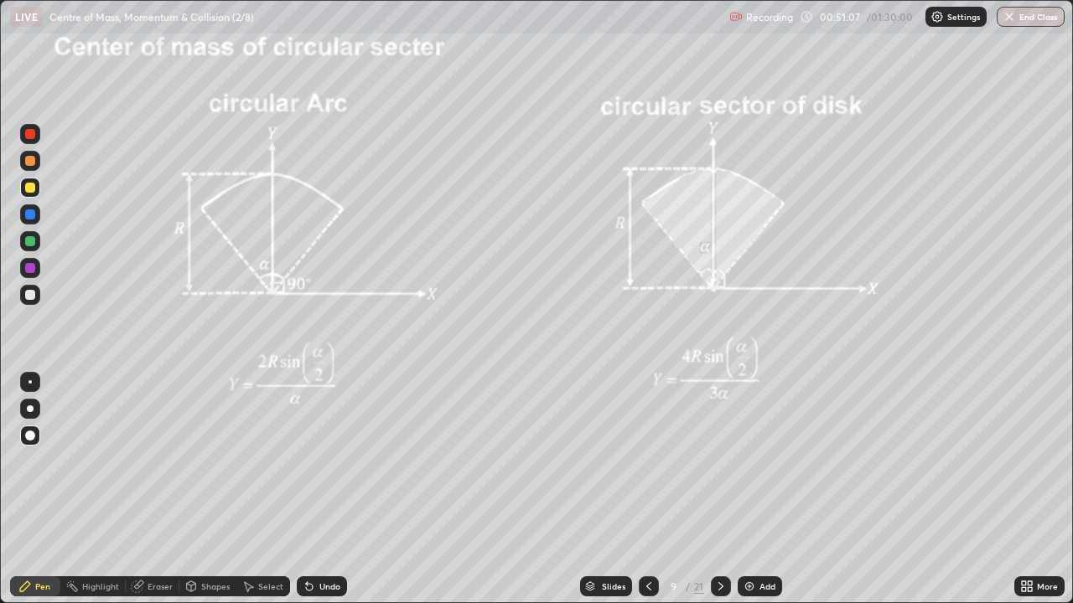
click at [29, 298] on div at bounding box center [30, 295] width 10 height 10
click at [147, 489] on div "Eraser" at bounding box center [159, 586] width 25 height 8
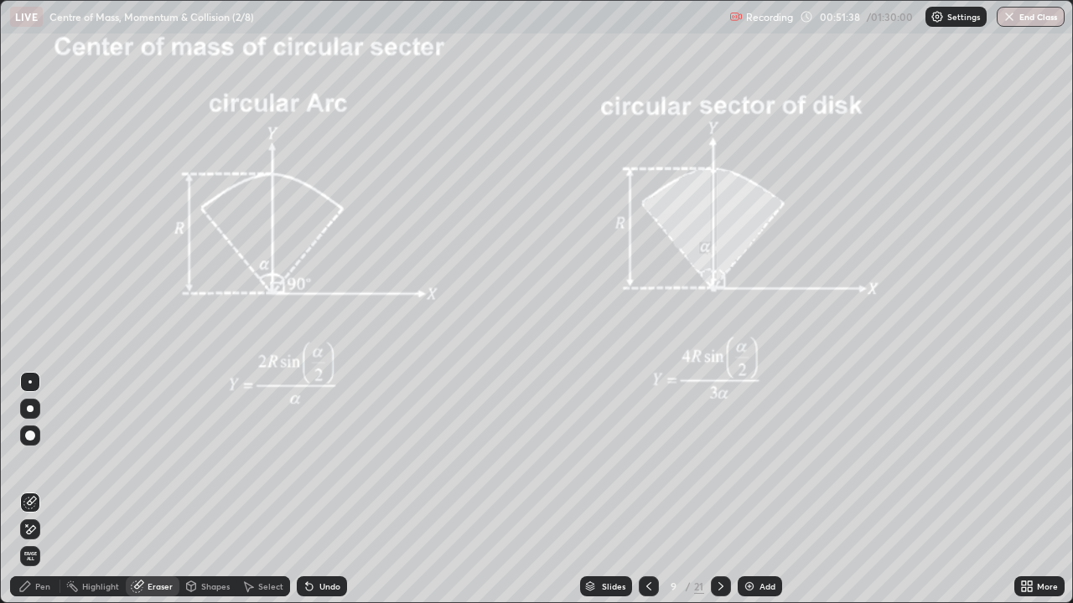
click at [38, 489] on div "Pen" at bounding box center [42, 586] width 15 height 8
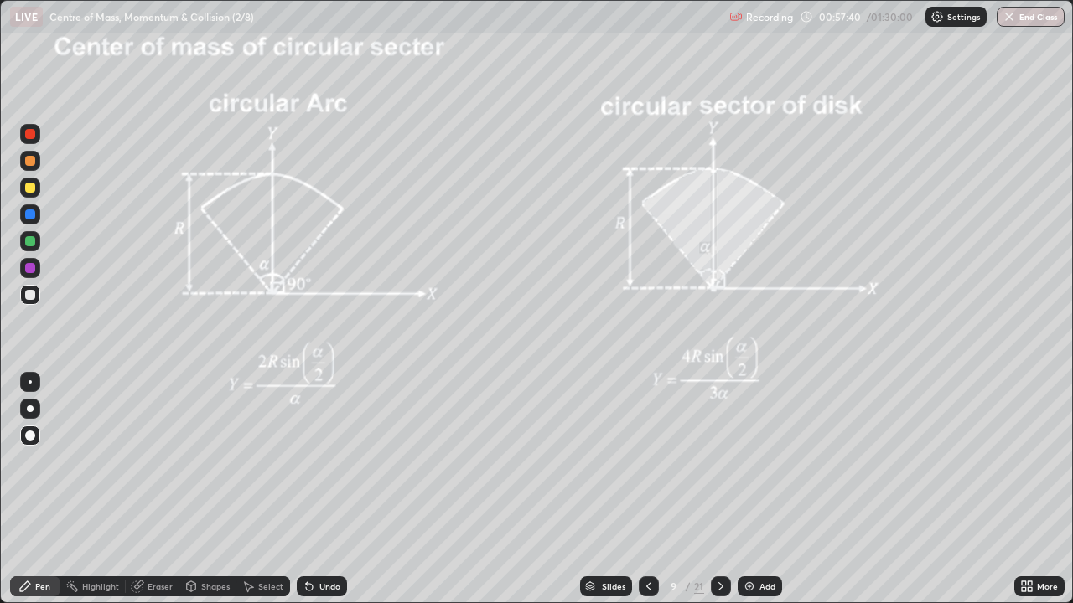
click at [39, 410] on div at bounding box center [30, 409] width 20 height 20
click at [759, 489] on div "Add" at bounding box center [767, 586] width 16 height 8
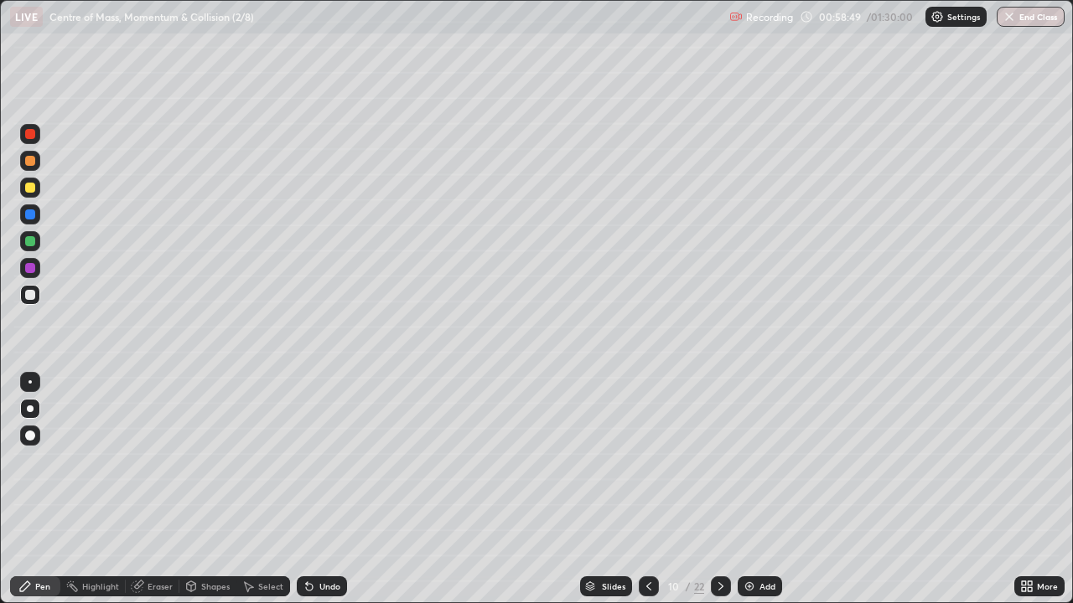
click at [29, 437] on div at bounding box center [30, 436] width 10 height 10
click at [209, 489] on div "Shapes" at bounding box center [215, 586] width 28 height 8
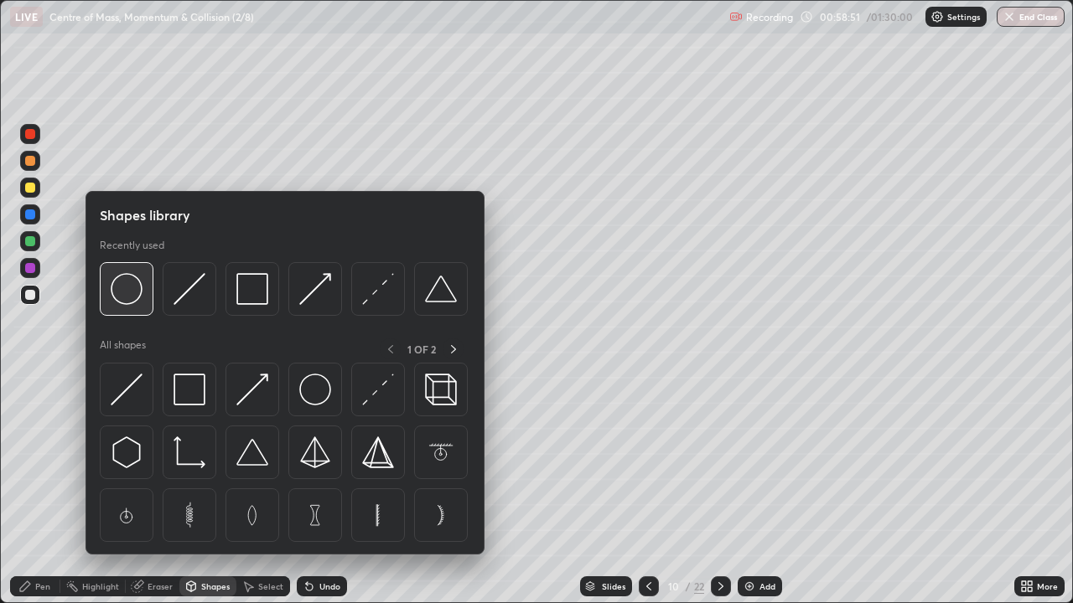
click at [129, 291] on img at bounding box center [127, 289] width 32 height 32
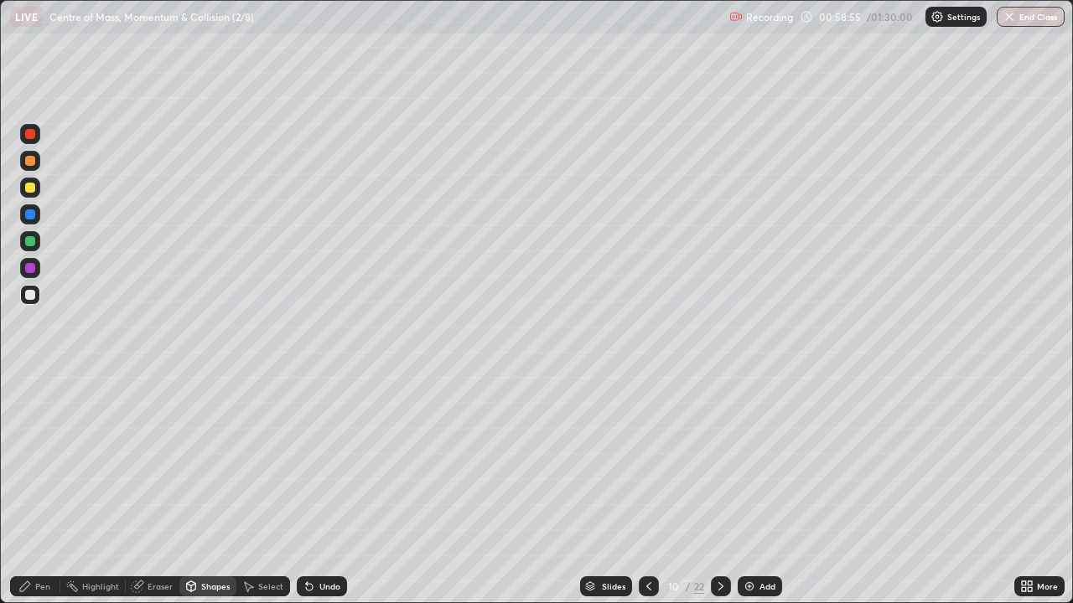
click at [212, 489] on div "Shapes" at bounding box center [215, 586] width 28 height 8
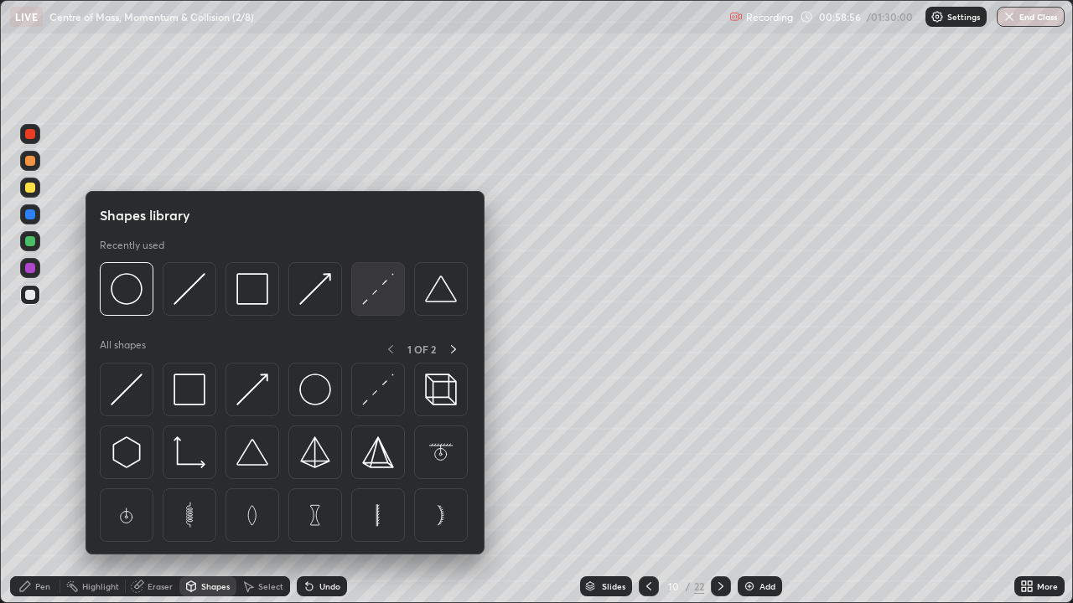
click at [374, 291] on img at bounding box center [378, 289] width 32 height 32
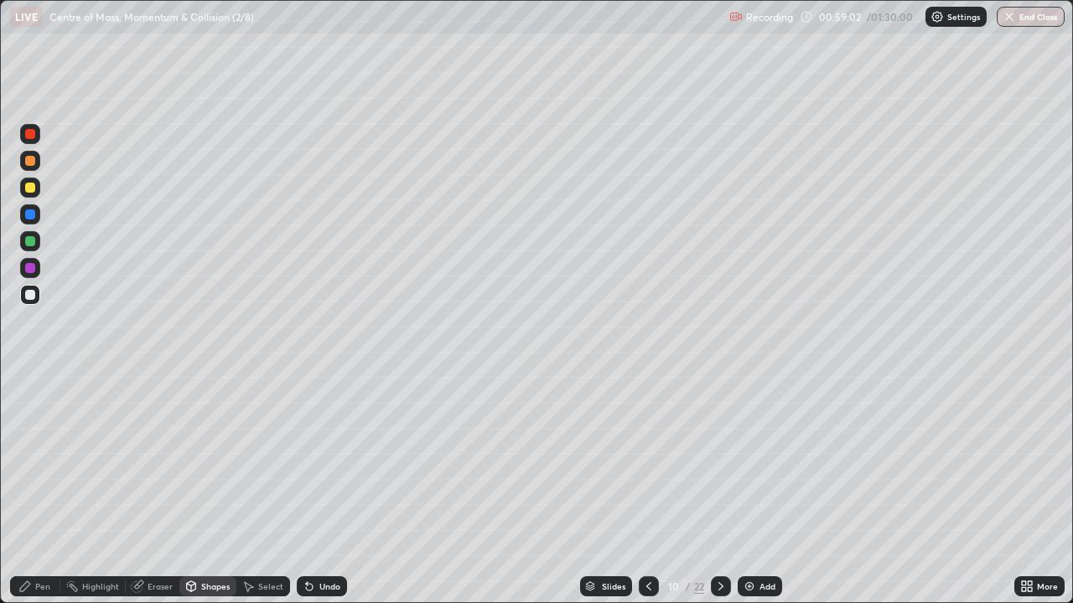
click at [165, 489] on div "Eraser" at bounding box center [159, 586] width 25 height 8
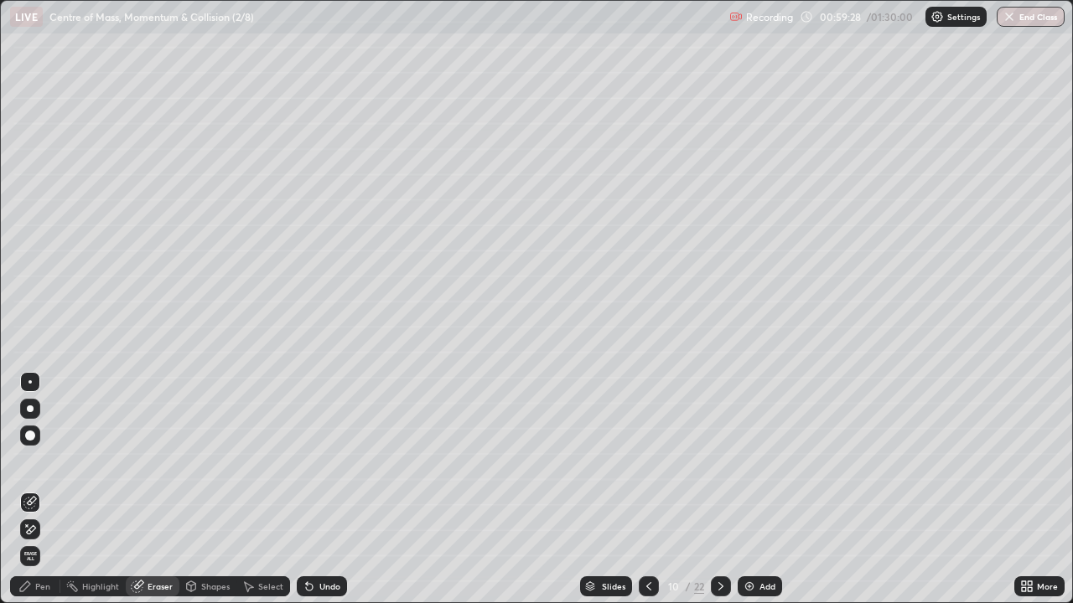
click at [30, 409] on div at bounding box center [30, 409] width 7 height 7
click at [46, 489] on div "Pen" at bounding box center [42, 586] width 15 height 8
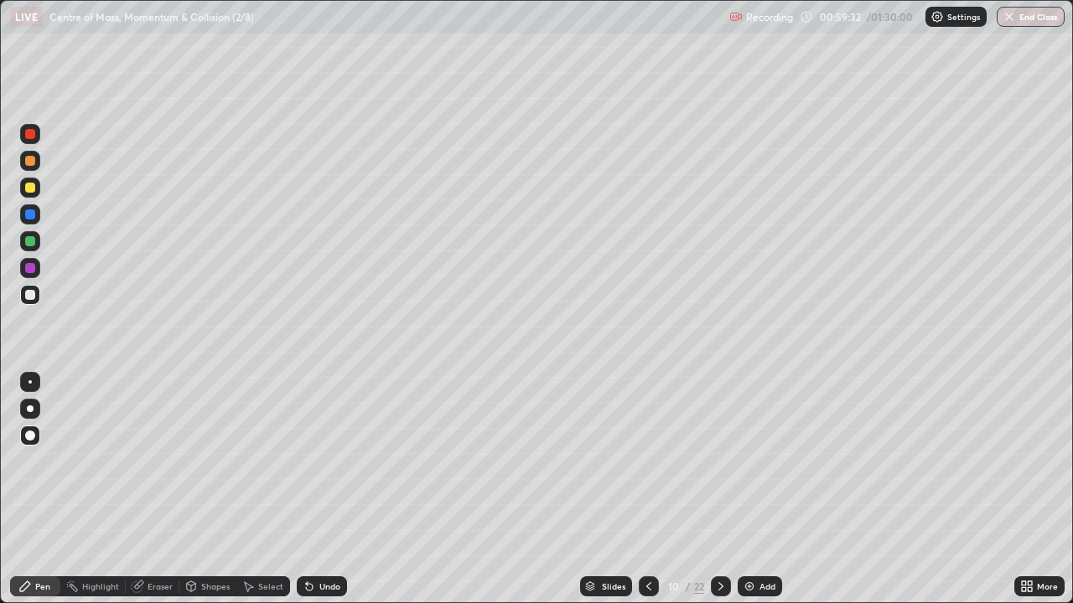
click at [33, 187] on div at bounding box center [30, 188] width 10 height 10
click at [204, 489] on div "Shapes" at bounding box center [215, 586] width 28 height 8
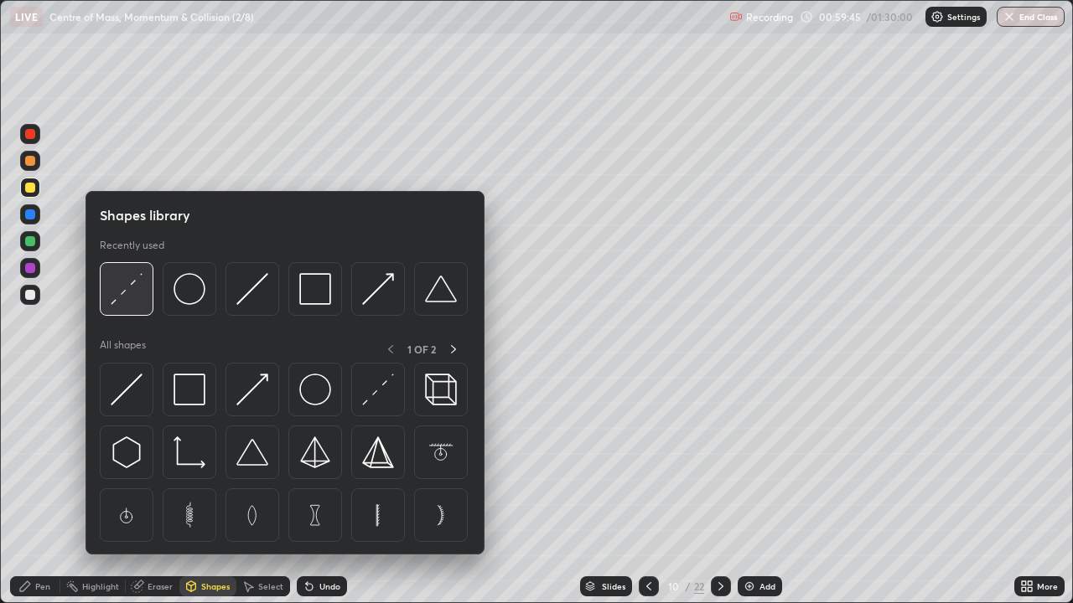
click at [127, 288] on img at bounding box center [127, 289] width 32 height 32
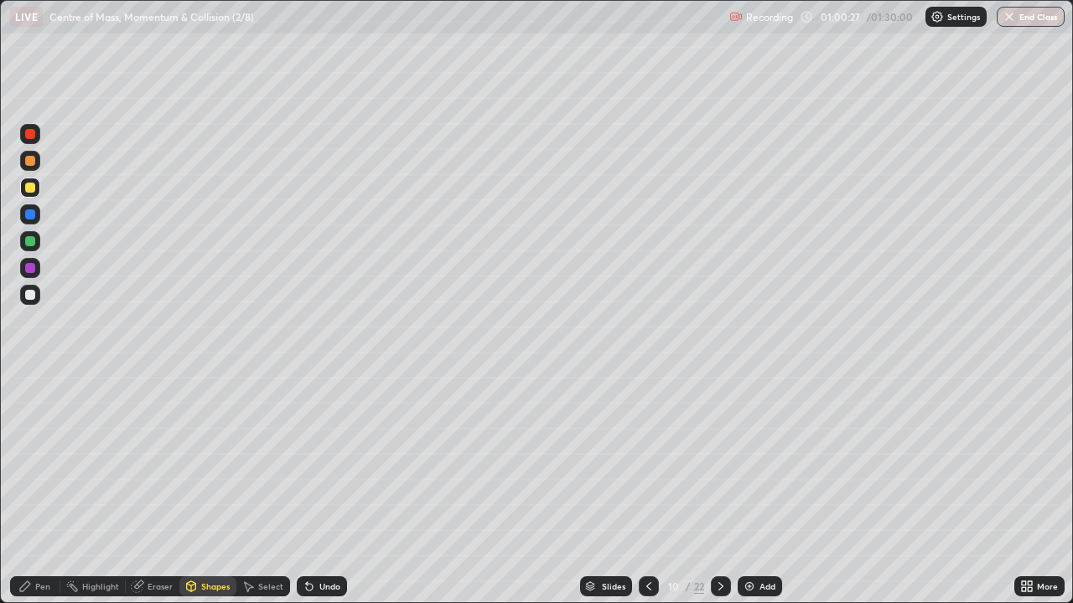
click at [30, 137] on div at bounding box center [30, 134] width 10 height 10
click at [46, 489] on div "Pen" at bounding box center [42, 586] width 15 height 8
click at [34, 266] on div at bounding box center [30, 268] width 10 height 10
click at [34, 297] on div at bounding box center [30, 295] width 10 height 10
click at [30, 408] on div at bounding box center [30, 409] width 7 height 7
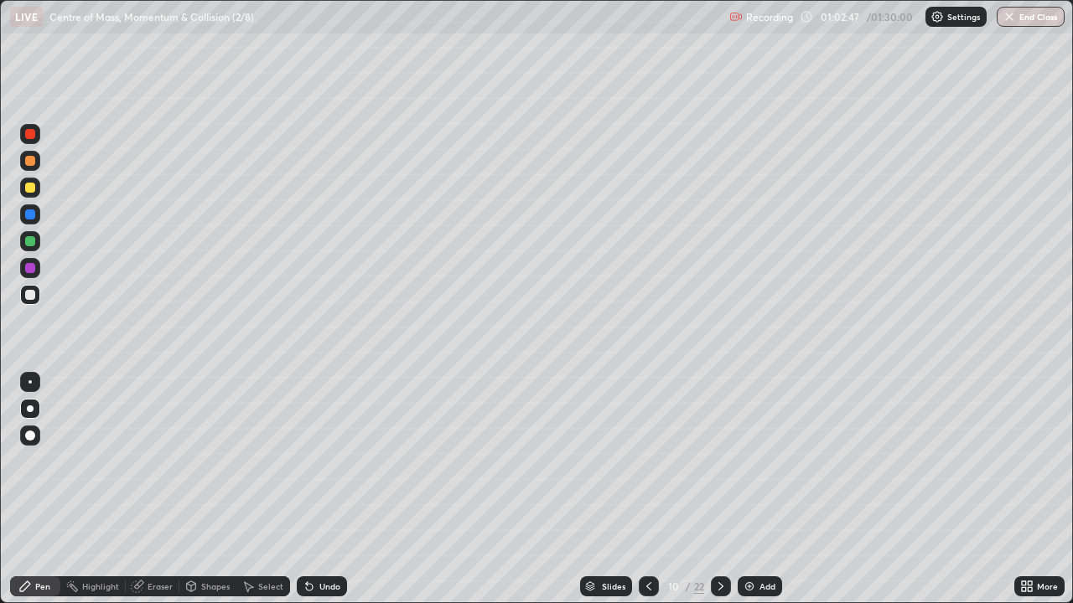
click at [31, 241] on div at bounding box center [30, 241] width 10 height 10
click at [759, 489] on div "Add" at bounding box center [767, 586] width 16 height 8
click at [37, 433] on div at bounding box center [30, 436] width 20 height 20
click at [205, 489] on div "Shapes" at bounding box center [215, 586] width 28 height 8
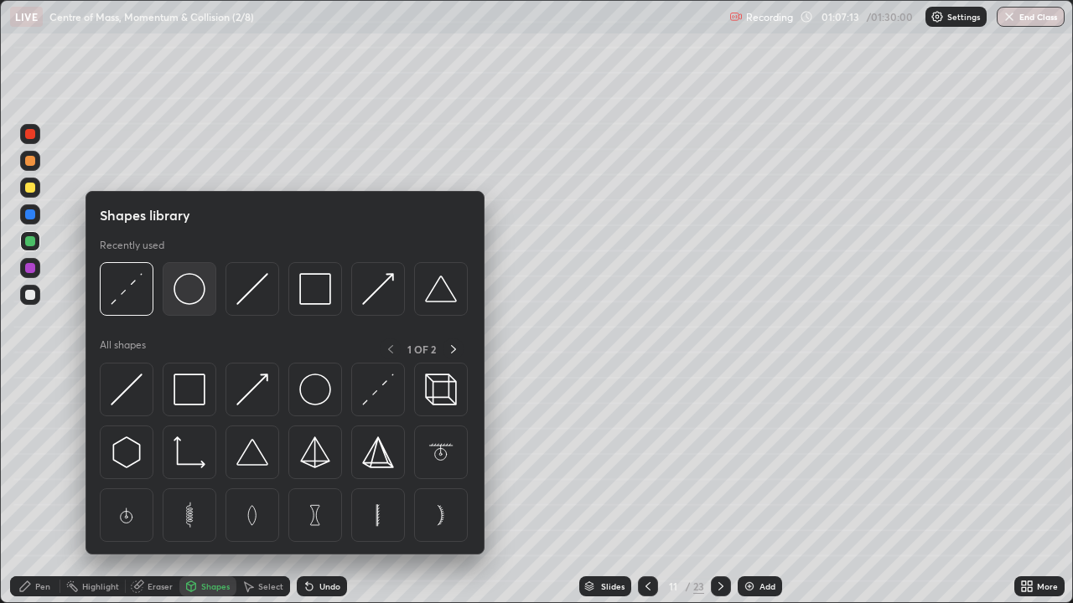
click at [187, 295] on img at bounding box center [189, 289] width 32 height 32
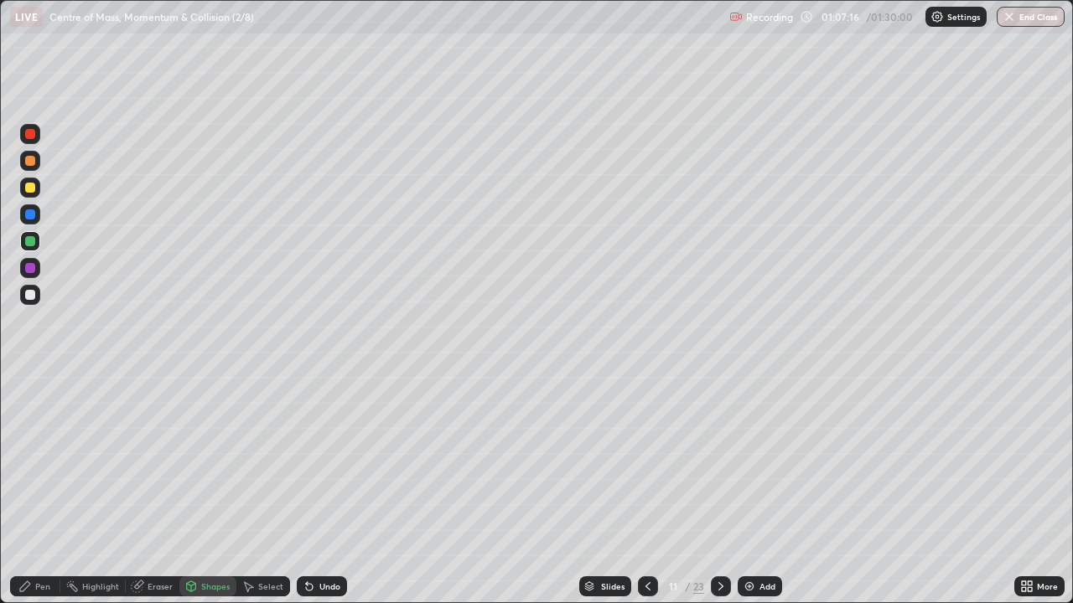
click at [211, 489] on div "Shapes" at bounding box center [215, 586] width 28 height 8
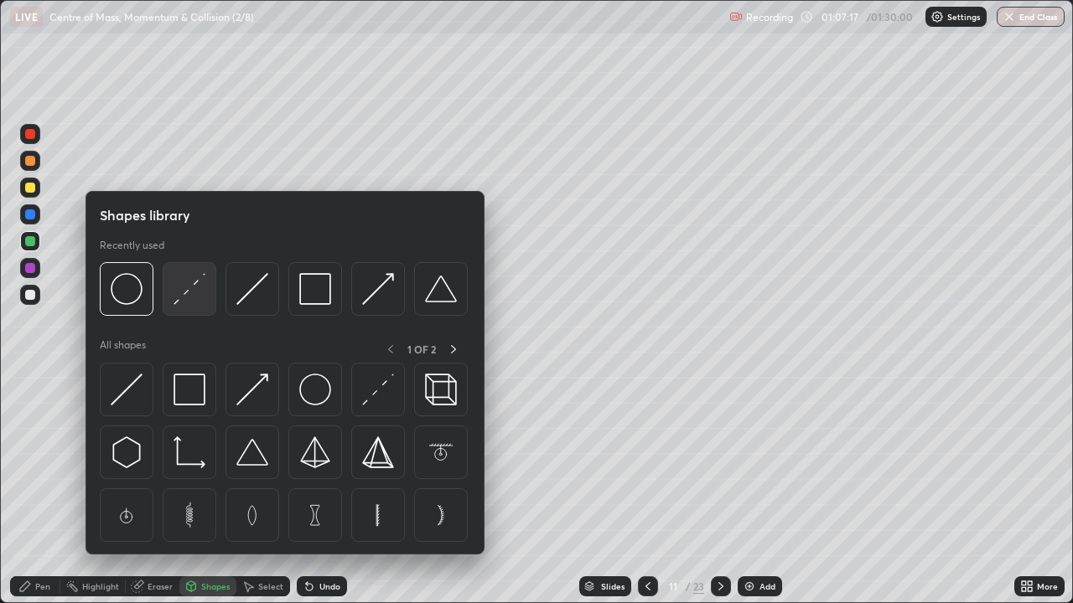
click at [189, 288] on img at bounding box center [189, 289] width 32 height 32
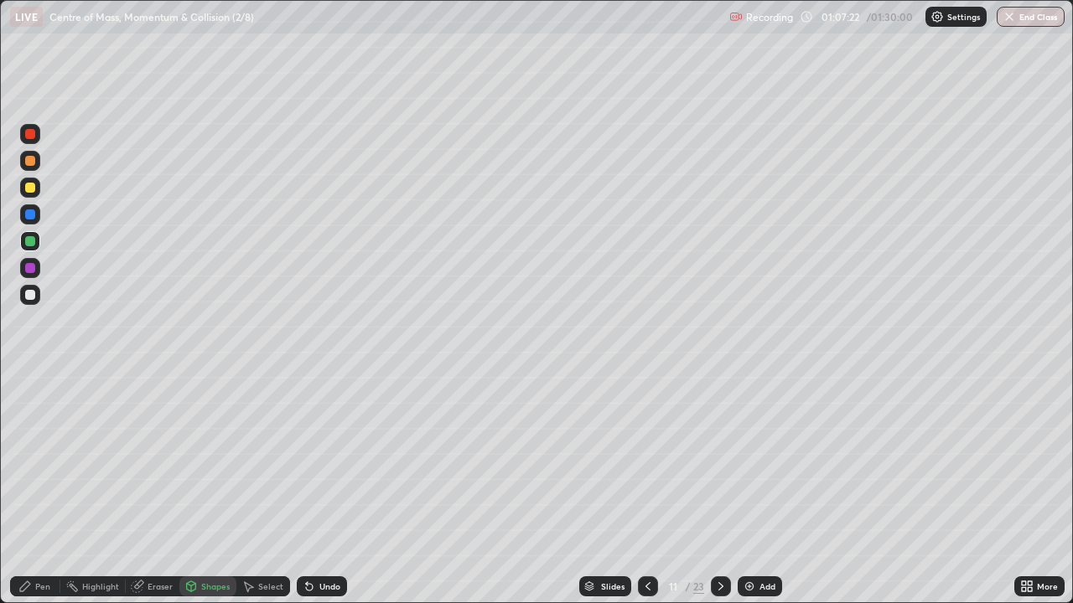
click at [146, 489] on div "Eraser" at bounding box center [153, 586] width 54 height 20
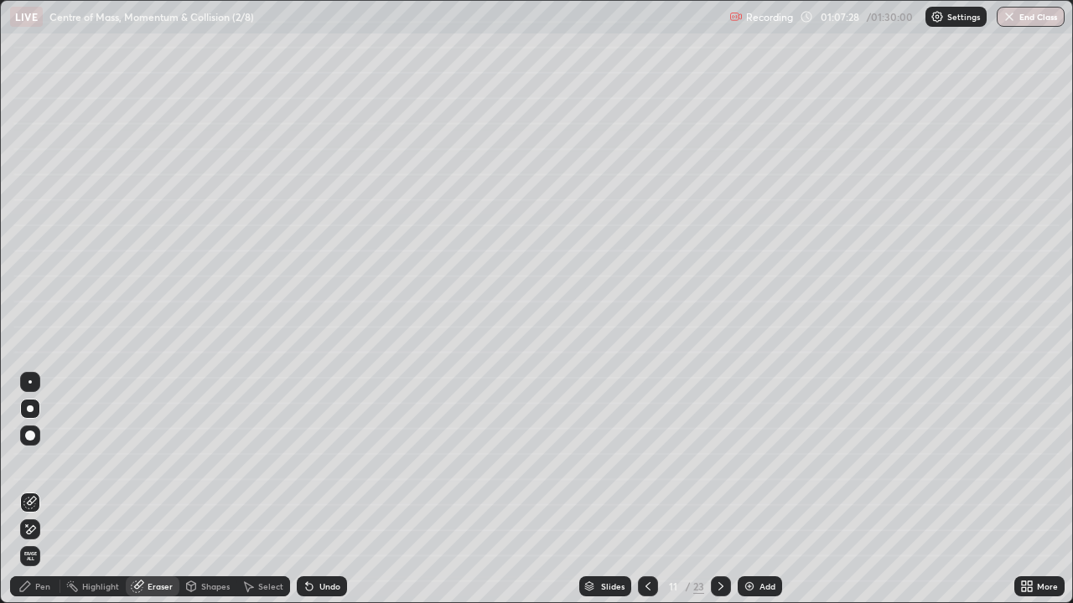
click at [213, 489] on div "Shapes" at bounding box center [215, 586] width 28 height 8
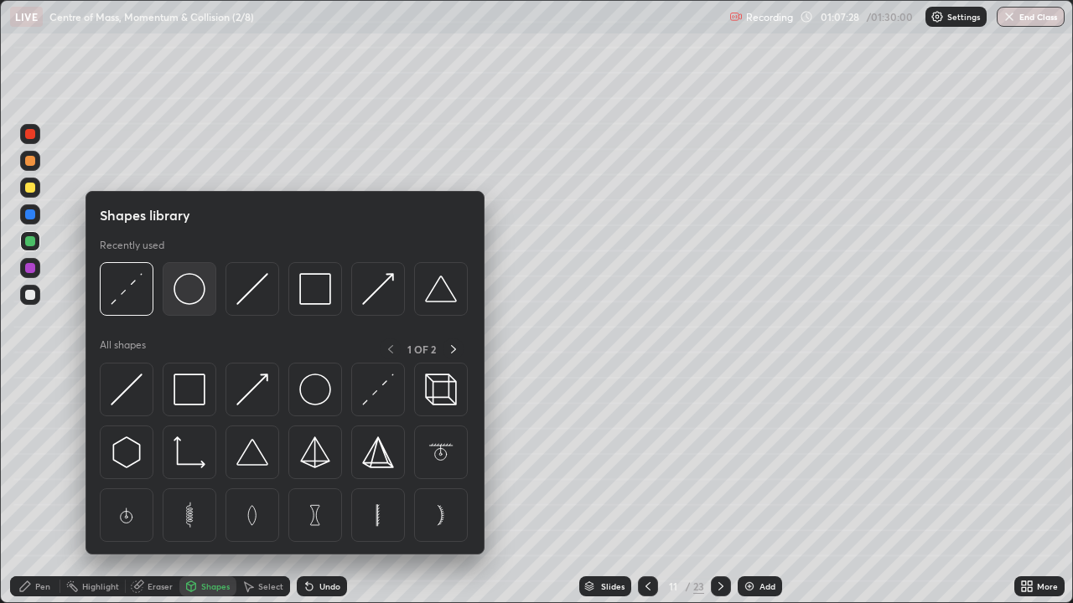
click at [189, 297] on img at bounding box center [189, 289] width 32 height 32
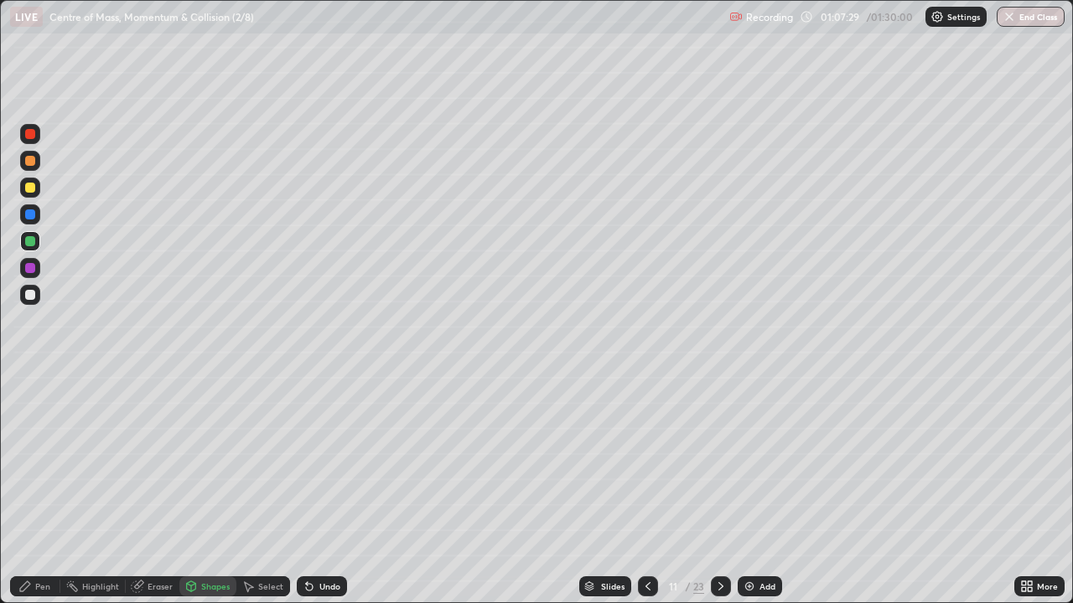
click at [36, 294] on div at bounding box center [30, 295] width 20 height 20
click at [207, 489] on div "Shapes" at bounding box center [215, 586] width 28 height 8
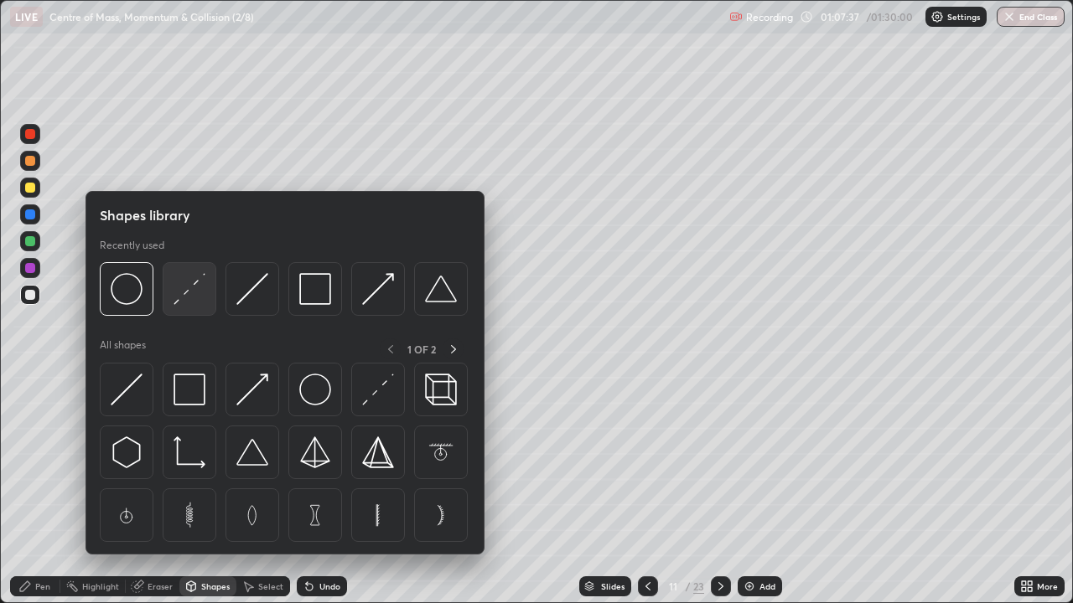
click at [183, 295] on img at bounding box center [189, 289] width 32 height 32
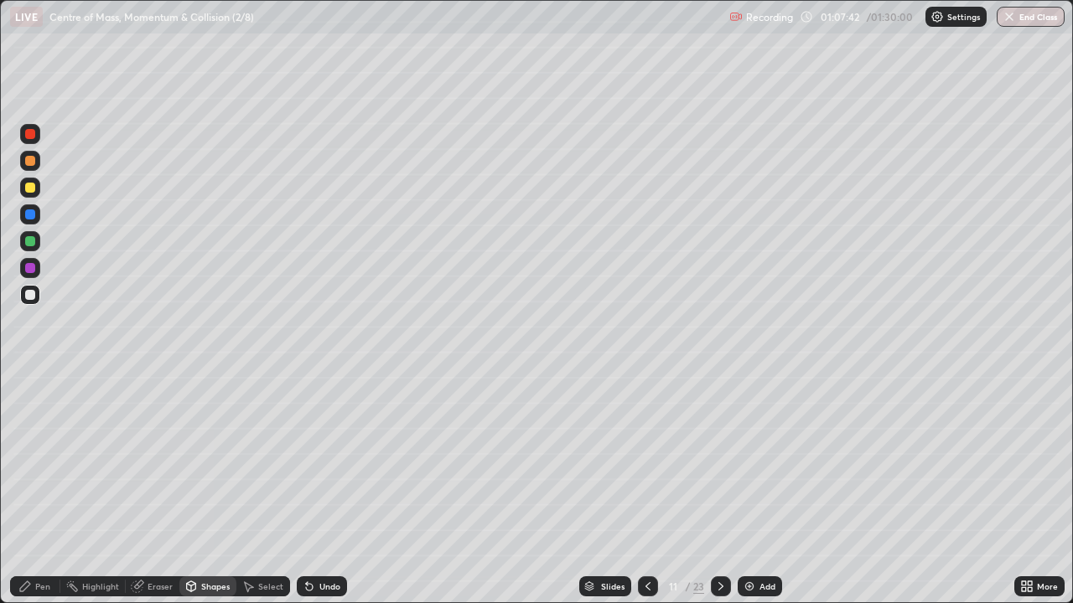
click at [43, 489] on div "Pen" at bounding box center [42, 586] width 15 height 8
click at [156, 489] on div "Eraser" at bounding box center [159, 586] width 25 height 8
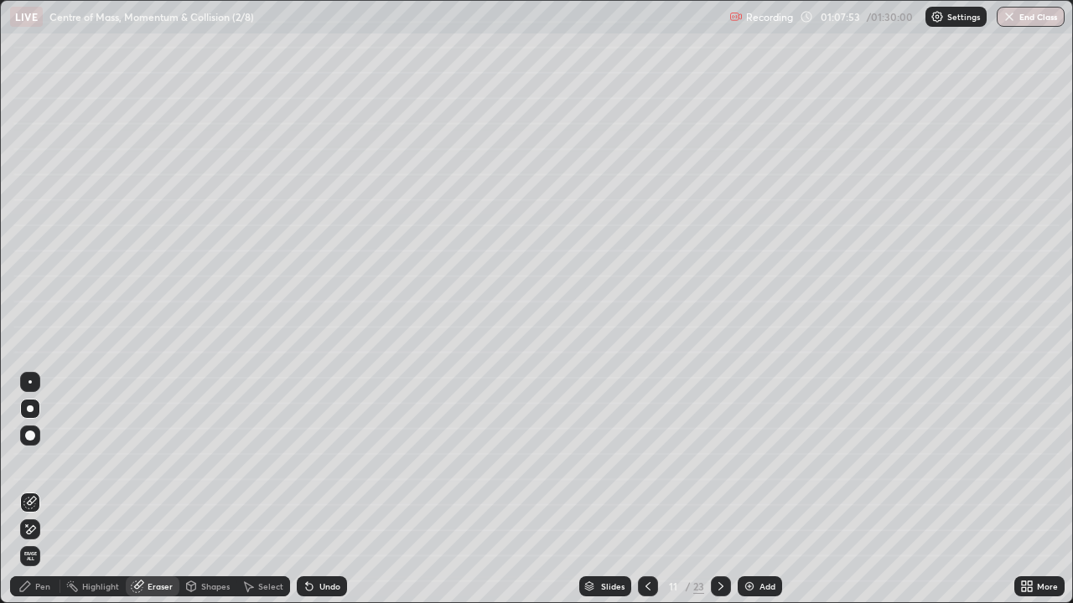
click at [45, 489] on div "Pen" at bounding box center [35, 586] width 50 height 20
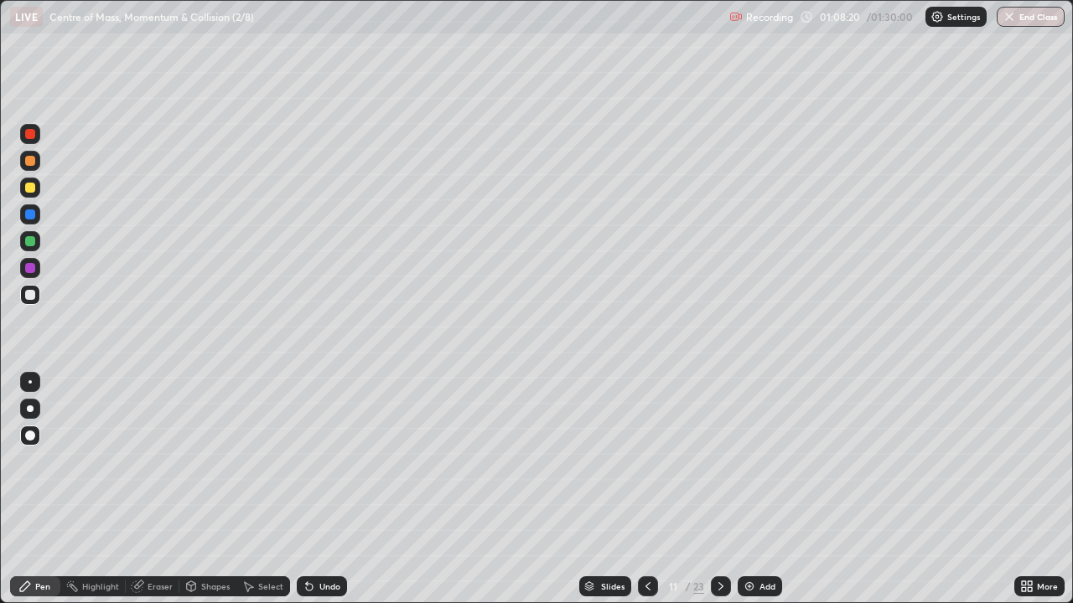
click at [32, 291] on div at bounding box center [30, 295] width 10 height 10
click at [32, 401] on div at bounding box center [30, 409] width 20 height 20
click at [29, 265] on div at bounding box center [30, 268] width 10 height 10
click at [32, 296] on div at bounding box center [30, 295] width 10 height 10
click at [36, 267] on div at bounding box center [30, 268] width 20 height 20
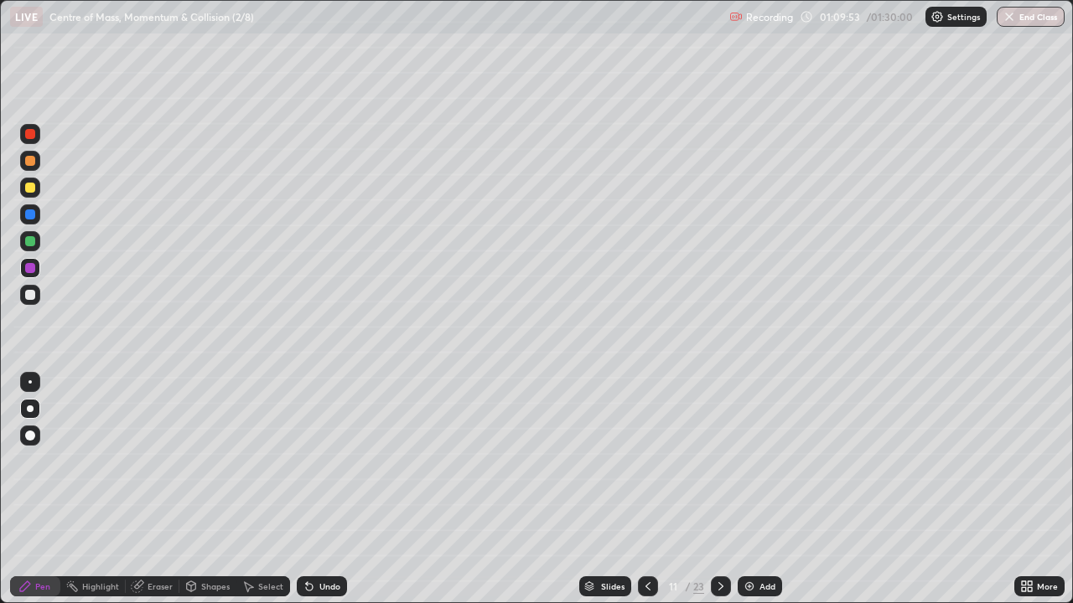
click at [327, 489] on div "Undo" at bounding box center [322, 586] width 50 height 20
click at [328, 489] on div "Undo" at bounding box center [329, 586] width 21 height 8
click at [327, 489] on div "Undo" at bounding box center [329, 586] width 21 height 8
click at [328, 489] on div "Undo" at bounding box center [322, 586] width 50 height 20
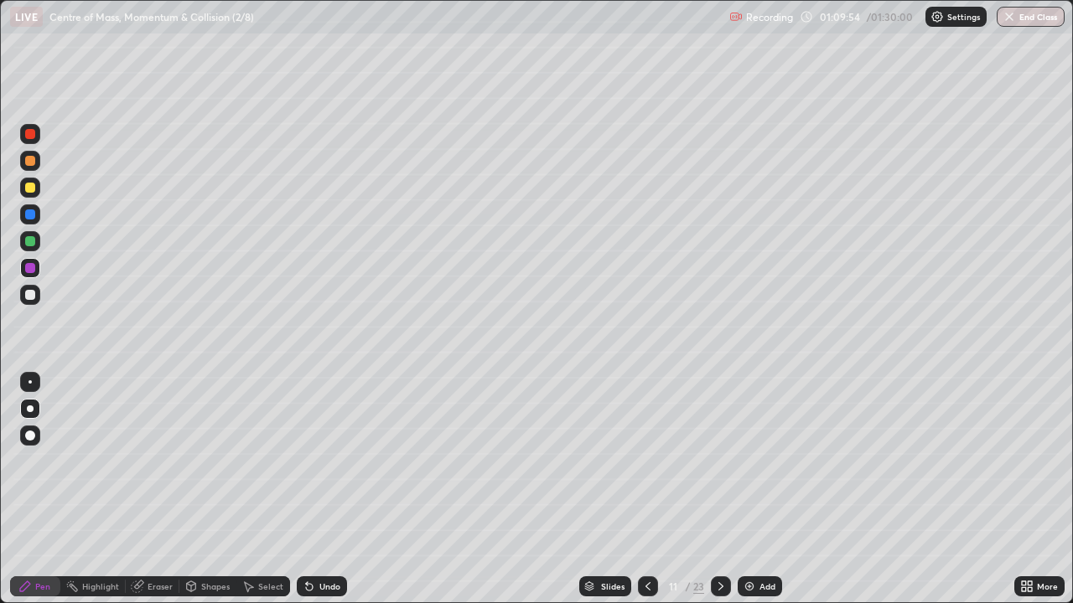
click at [330, 489] on div "Undo" at bounding box center [322, 586] width 50 height 20
click at [328, 489] on div "Undo" at bounding box center [322, 586] width 50 height 20
click at [721, 489] on icon at bounding box center [720, 586] width 13 height 13
click at [720, 489] on icon at bounding box center [720, 586] width 13 height 13
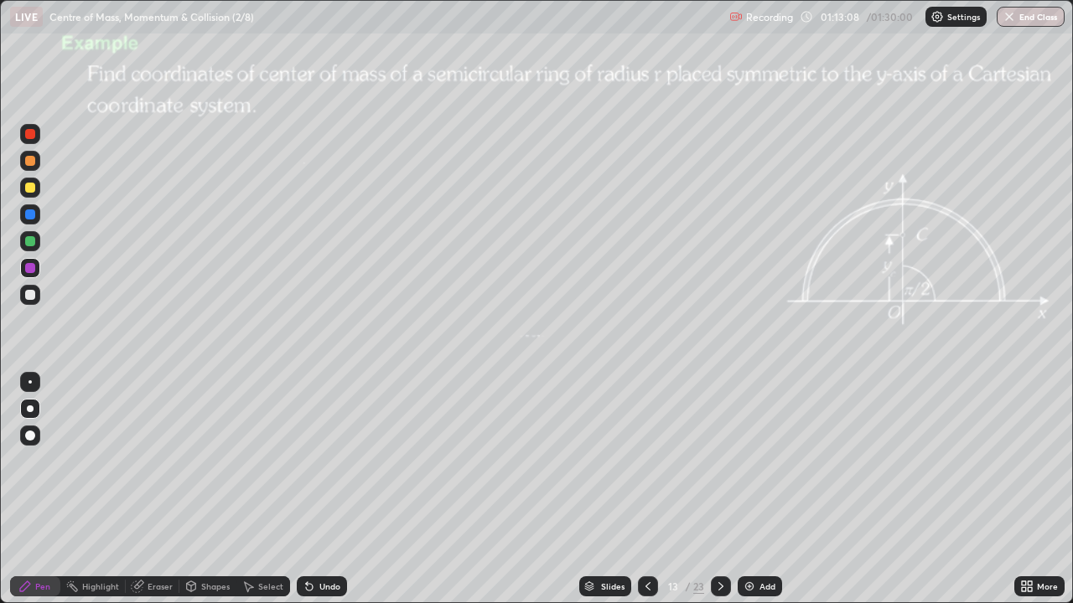
click at [719, 489] on icon at bounding box center [720, 586] width 13 height 13
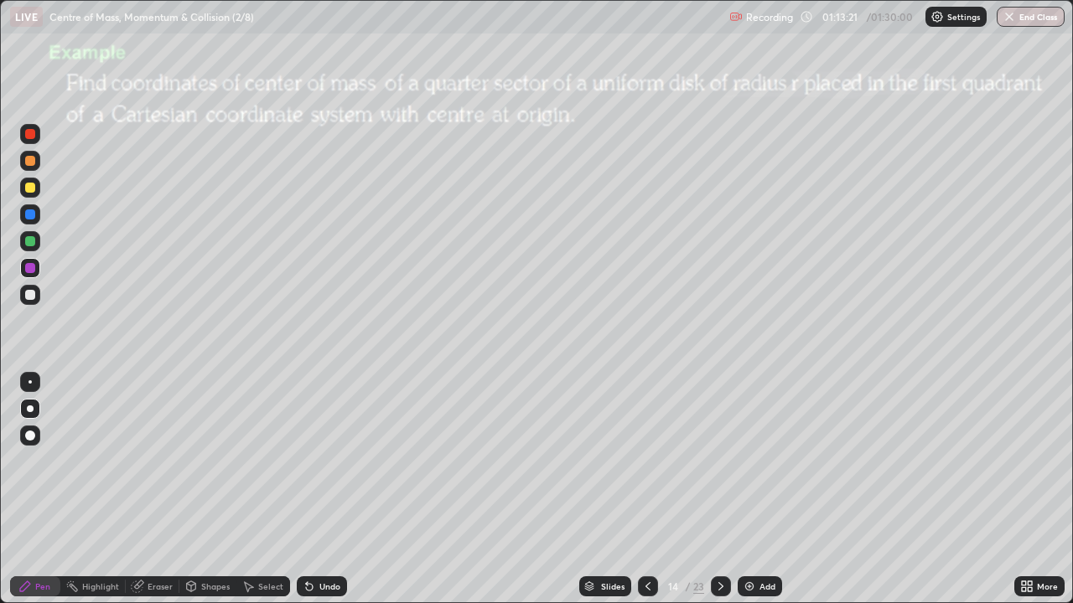
click at [719, 489] on icon at bounding box center [720, 586] width 13 height 13
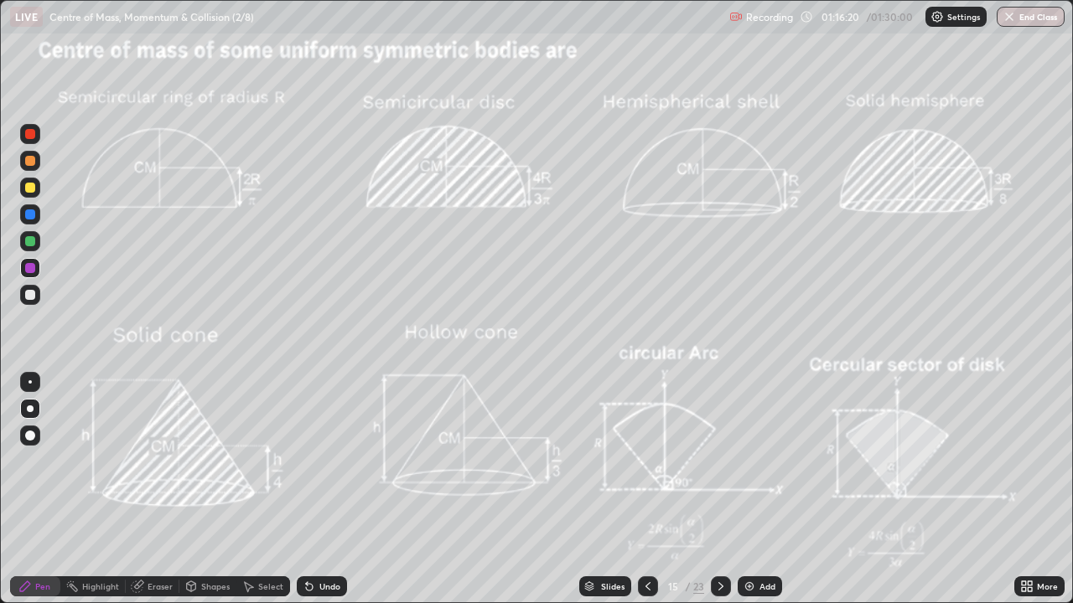
click at [648, 489] on icon at bounding box center [647, 586] width 13 height 13
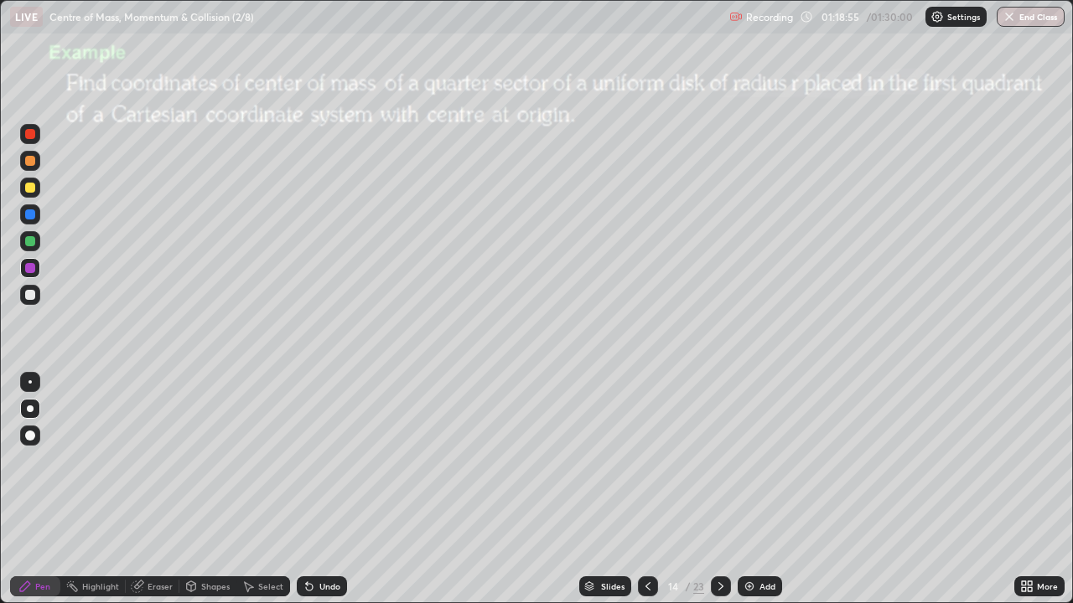
click at [726, 489] on div at bounding box center [721, 586] width 20 height 20
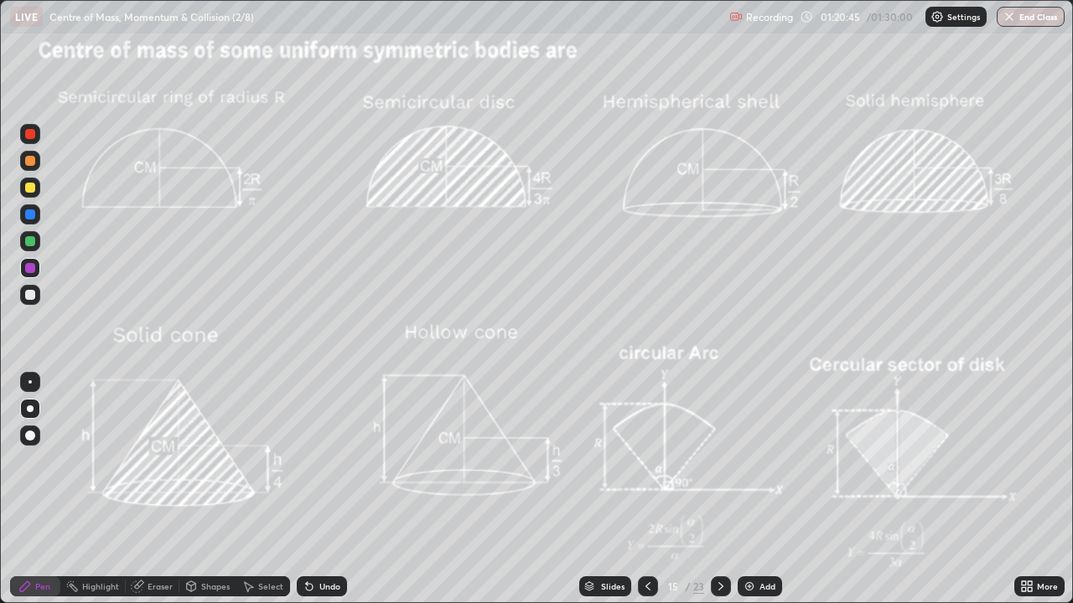
click at [719, 489] on icon at bounding box center [720, 586] width 13 height 13
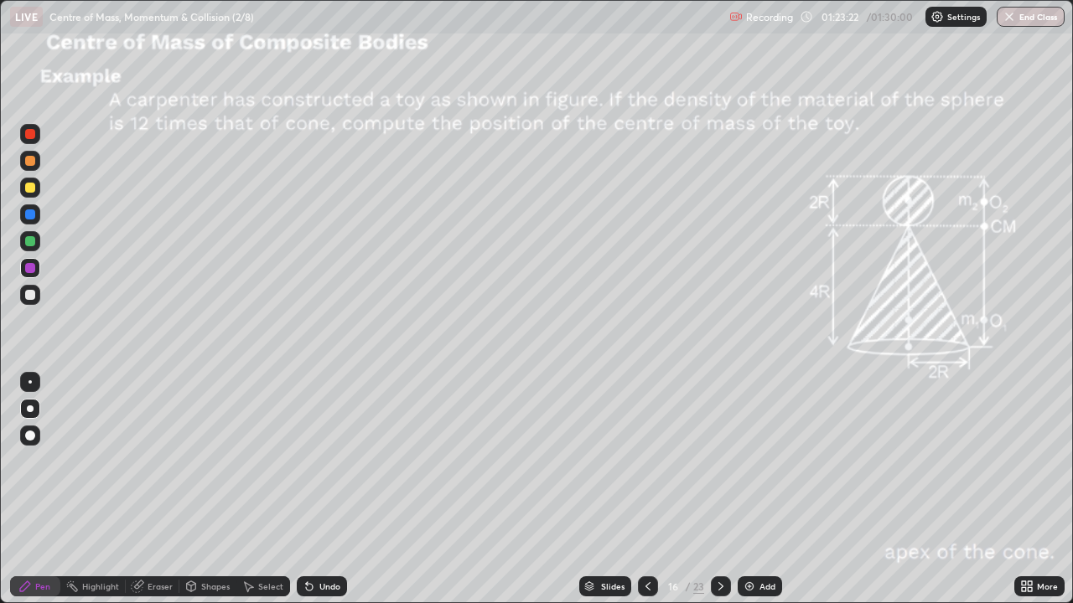
click at [1024, 19] on button "End Class" at bounding box center [1030, 17] width 68 height 20
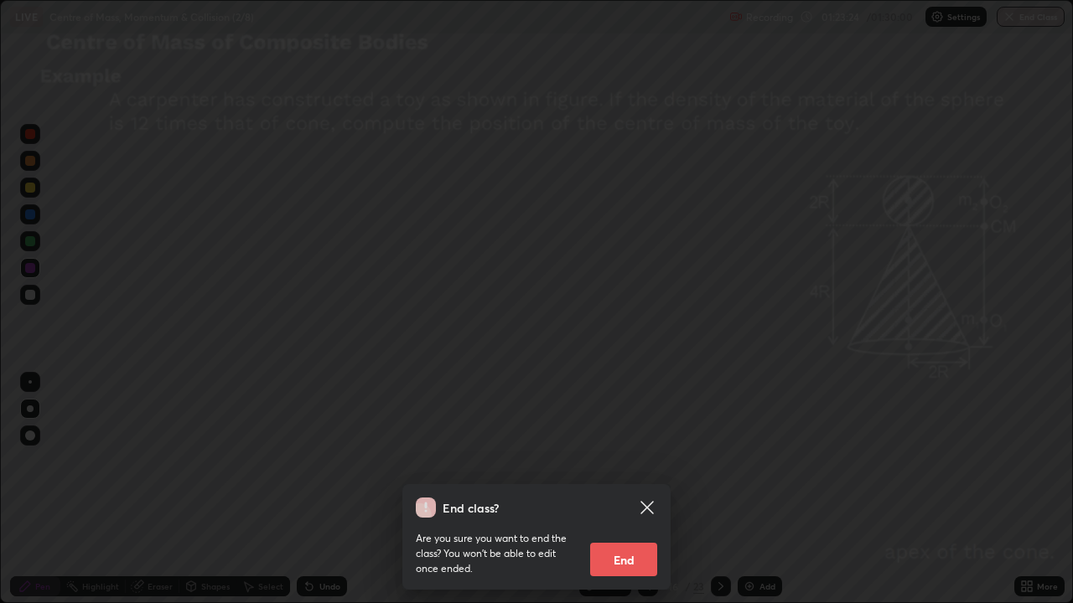
click at [639, 489] on button "End" at bounding box center [623, 560] width 67 height 34
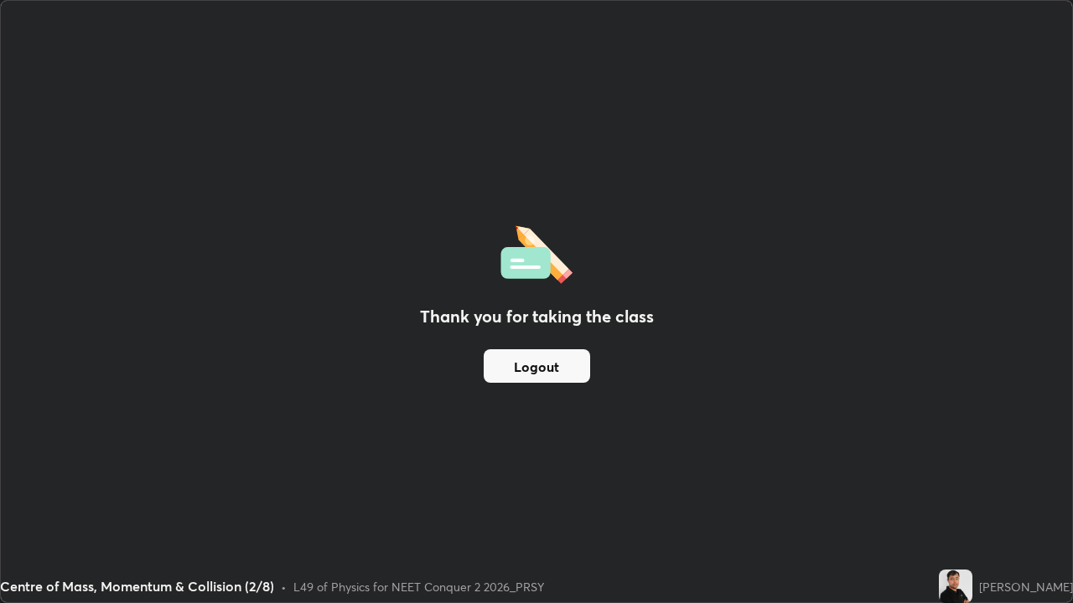
click at [549, 364] on button "Logout" at bounding box center [536, 366] width 106 height 34
